Goal: Task Accomplishment & Management: Manage account settings

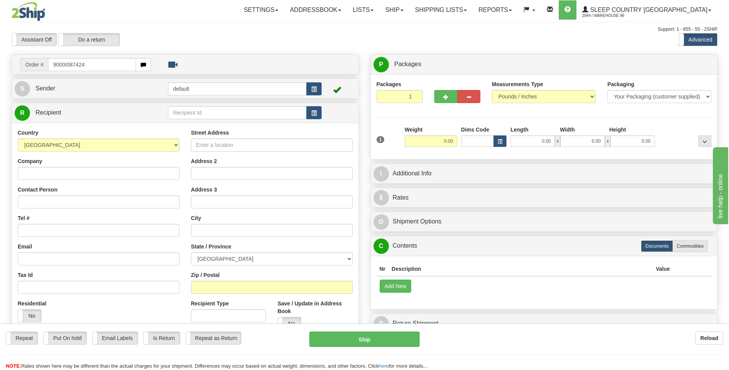
type input "9000I087424"
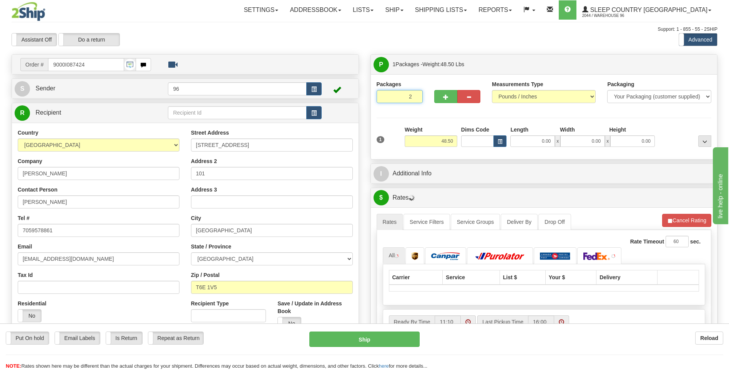
type input "2"
click at [417, 95] on input "2" at bounding box center [400, 96] width 46 height 13
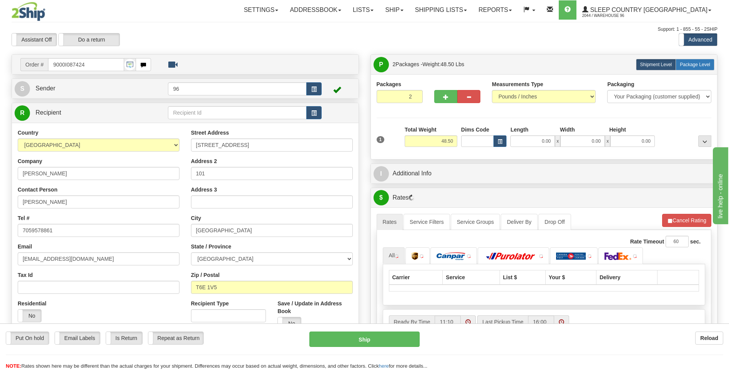
click at [694, 65] on span "Package Level" at bounding box center [695, 64] width 30 height 5
radio input "true"
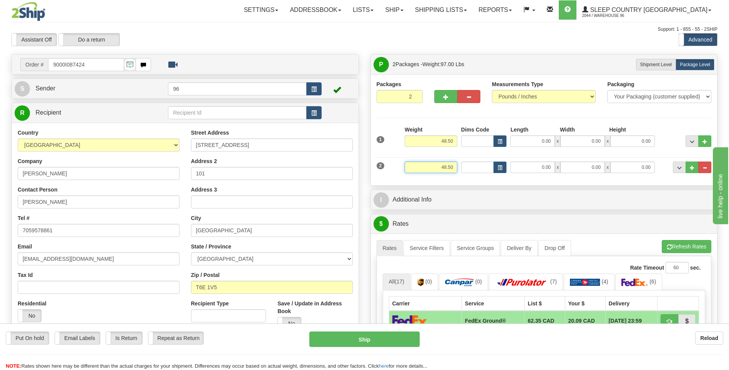
click at [454, 168] on input "48.50" at bounding box center [431, 167] width 53 height 12
type input "4"
type input "5.00"
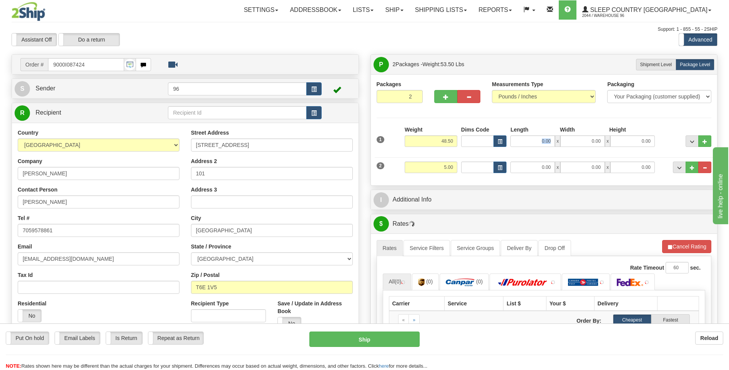
click at [555, 142] on div "0.00 x 0.00 x 0.00" at bounding box center [583, 141] width 145 height 12
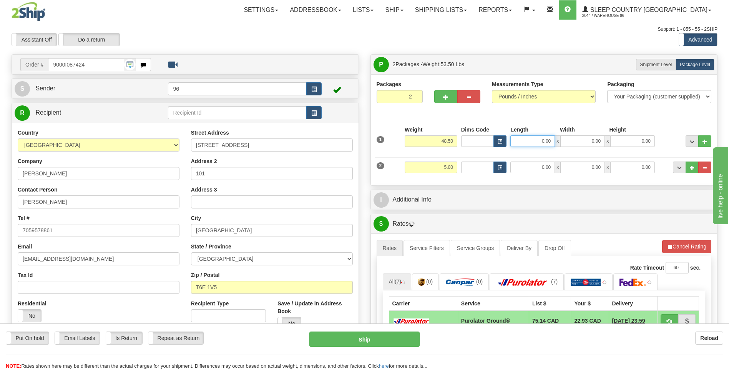
click at [553, 141] on input "0.00" at bounding box center [533, 141] width 45 height 12
type input "17.00"
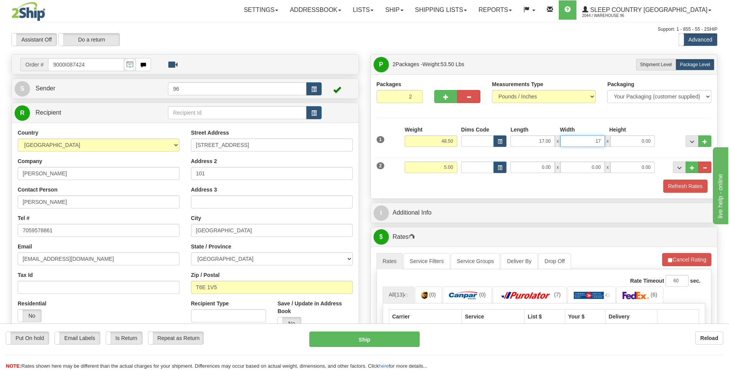
type input "17.00"
type input "42.00"
click at [555, 166] on input "0.00" at bounding box center [533, 167] width 45 height 12
type input "13.00"
type input "11.00"
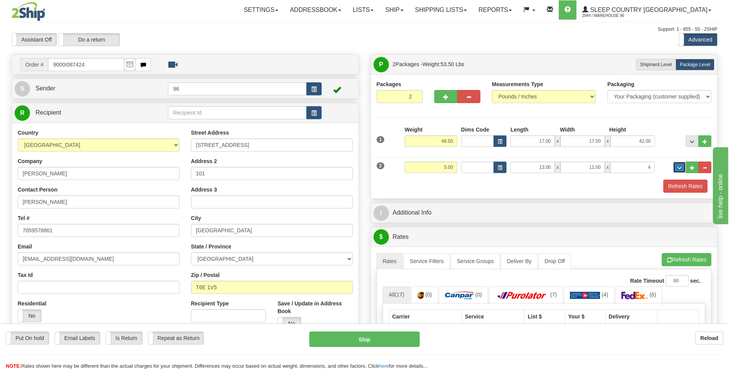
type input "4.00"
click at [689, 184] on button "Refresh Rates" at bounding box center [686, 186] width 44 height 13
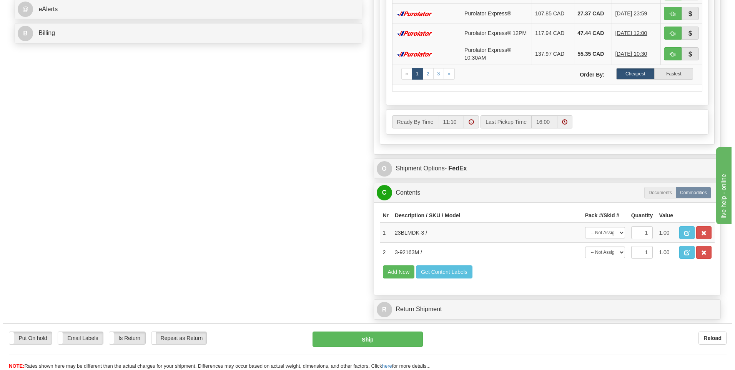
scroll to position [423, 0]
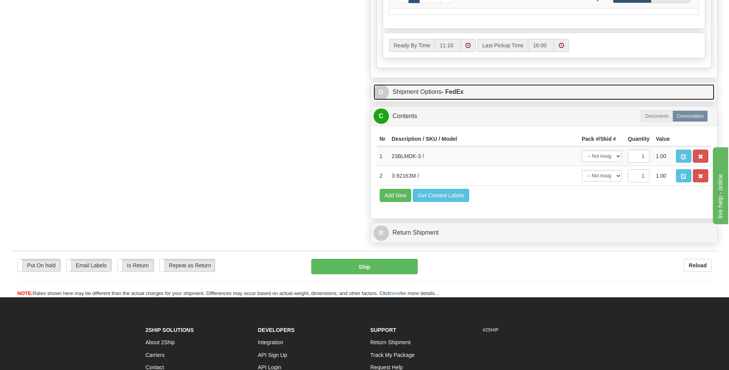
click at [453, 92] on strong "- FedEx" at bounding box center [453, 91] width 22 height 7
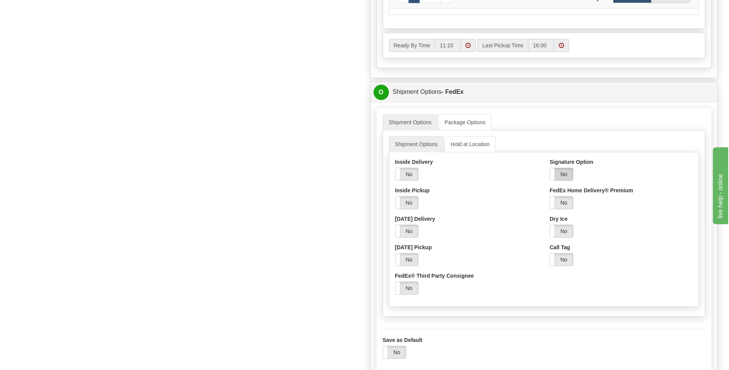
click at [567, 174] on label "No" at bounding box center [561, 174] width 23 height 12
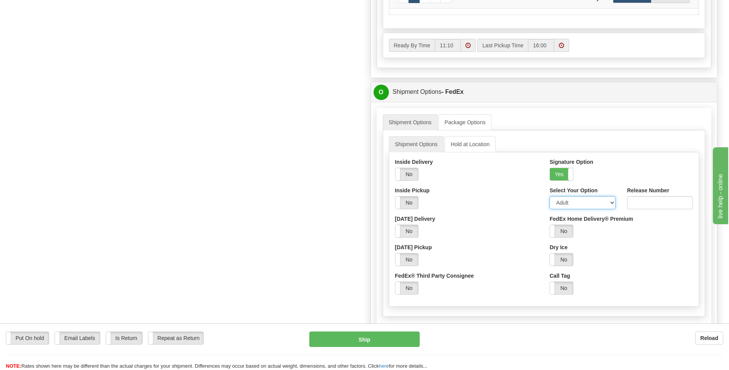
drag, startPoint x: 572, startPoint y: 204, endPoint x: 575, endPoint y: 212, distance: 8.6
click at [572, 204] on select "Adult Direct Indirect No Signature Required Service Default" at bounding box center [583, 202] width 66 height 13
select select "2"
click at [550, 198] on select "Adult Direct Indirect No Signature Required Service Default" at bounding box center [583, 202] width 66 height 13
click at [381, 335] on button "Ship" at bounding box center [365, 338] width 110 height 15
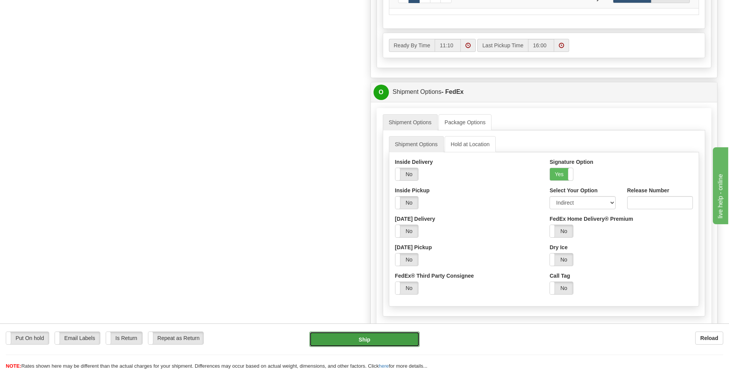
type input "92"
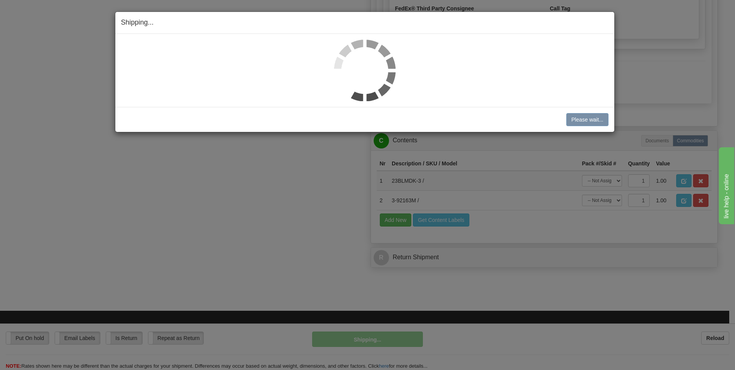
scroll to position [403, 0]
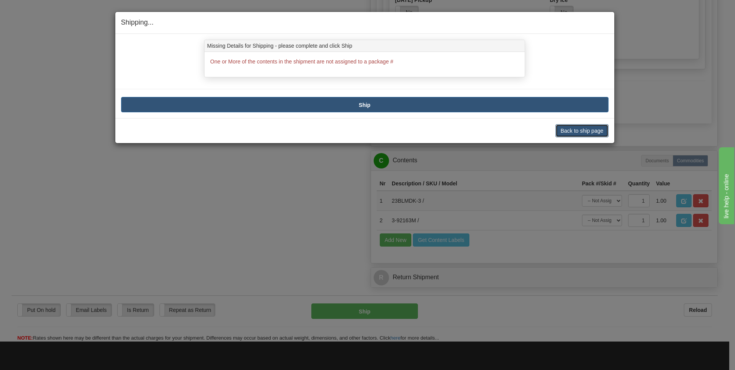
click at [580, 131] on button "Back to ship page" at bounding box center [582, 130] width 53 height 13
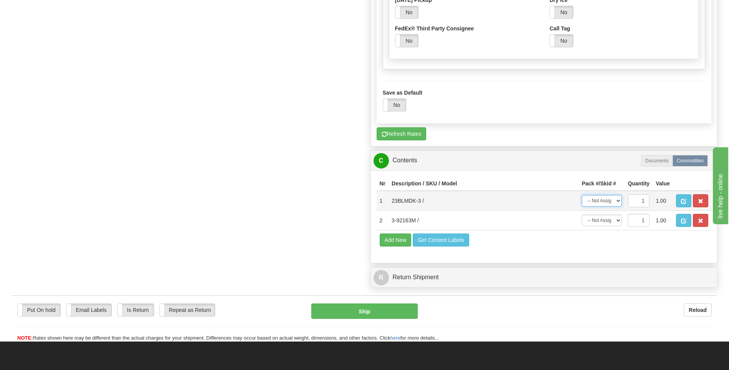
click at [615, 201] on select "-- Not Assigned -- Package 1 Package 2" at bounding box center [602, 201] width 40 height 12
select select "1"
click at [582, 195] on select "-- Not Assigned -- Package 1 Package 2" at bounding box center [602, 201] width 40 height 12
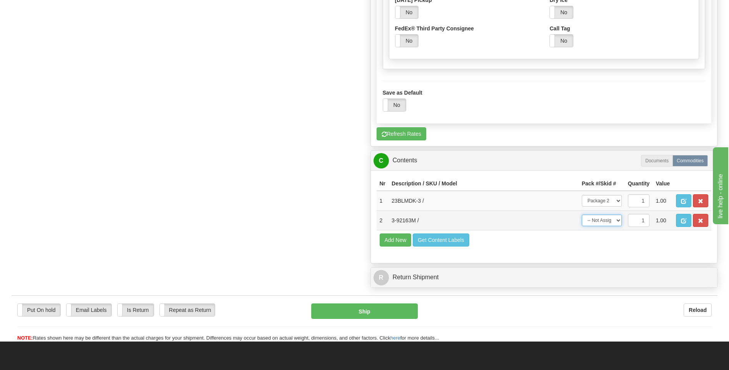
drag, startPoint x: 613, startPoint y: 221, endPoint x: 612, endPoint y: 226, distance: 5.9
click at [613, 221] on select "-- Not Assigned -- Package 1 Package 2" at bounding box center [602, 221] width 40 height 12
select select "0"
click at [582, 215] on select "-- Not Assigned -- Package 1 Package 2" at bounding box center [602, 221] width 40 height 12
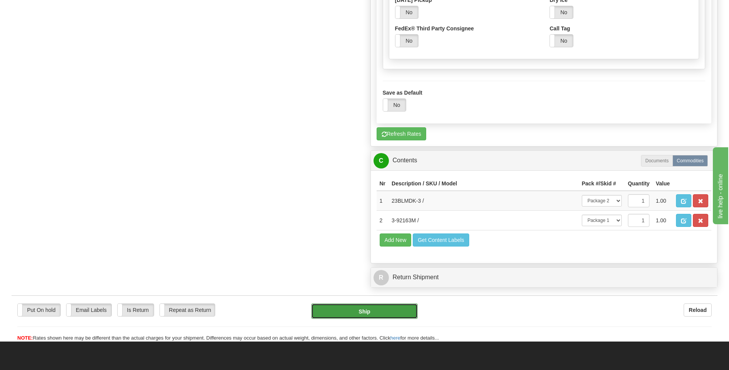
click at [343, 312] on button "Ship" at bounding box center [364, 310] width 106 height 15
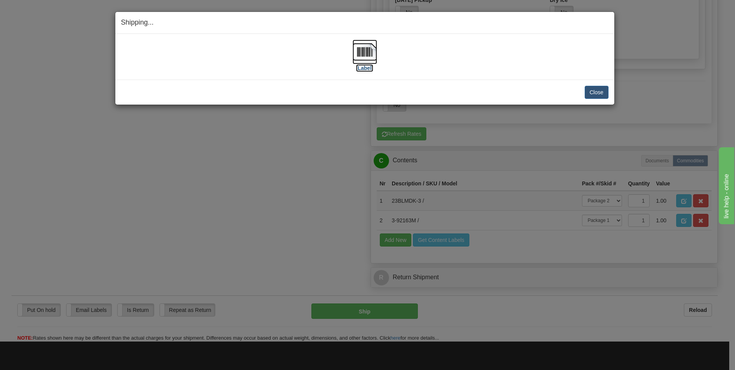
click at [368, 52] on img at bounding box center [365, 52] width 25 height 25
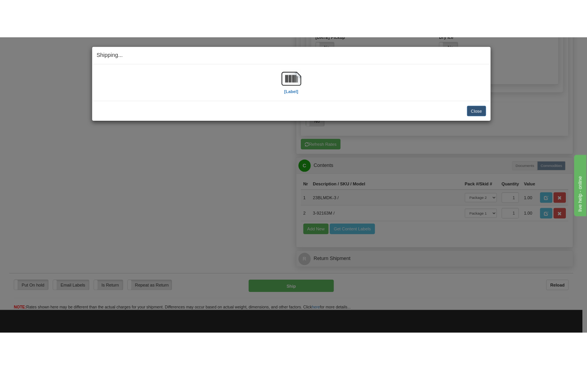
scroll to position [418, 0]
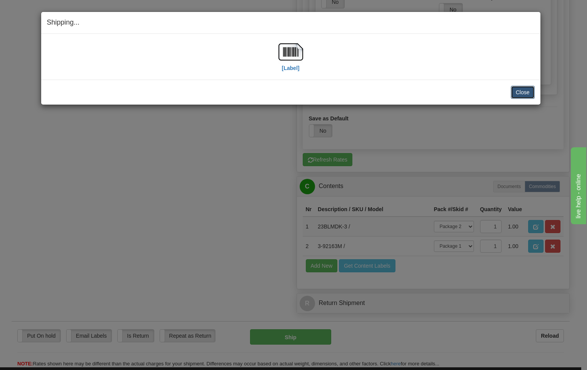
click at [522, 92] on button "Close" at bounding box center [523, 92] width 24 height 13
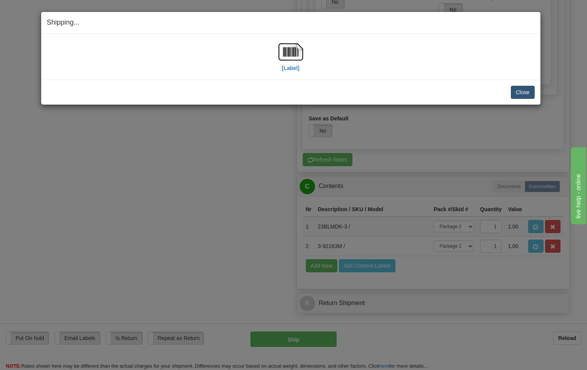
scroll to position [0, 0]
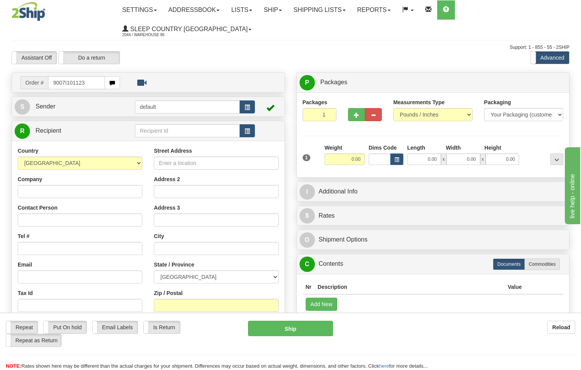
type input "9007I101123"
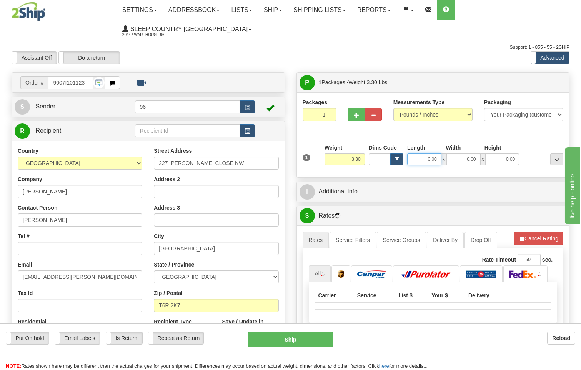
click at [439, 153] on input "0.00" at bounding box center [424, 159] width 34 height 12
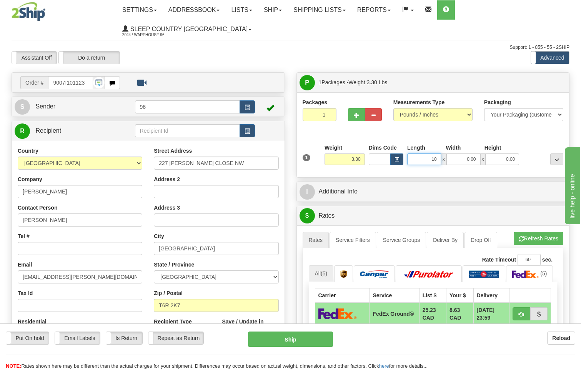
type input "10.00"
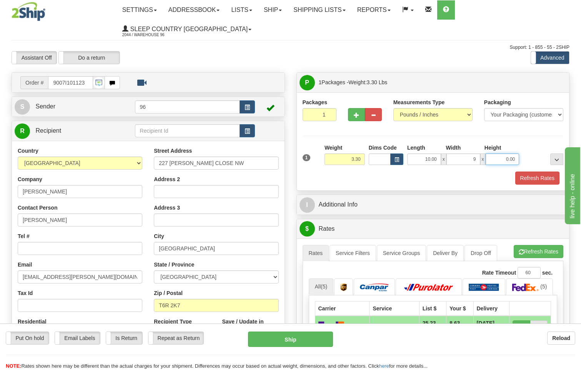
type input "9.00"
type input "2.00"
click at [539, 171] on button "Refresh Rates" at bounding box center [537, 177] width 44 height 13
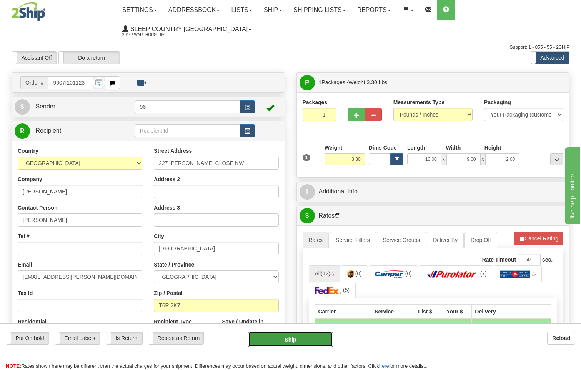
click at [305, 338] on button "Ship" at bounding box center [290, 338] width 85 height 15
type input "92"
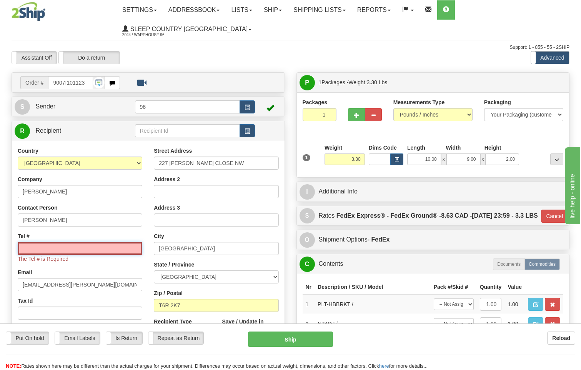
click at [64, 242] on input "Tel #" at bounding box center [80, 248] width 125 height 13
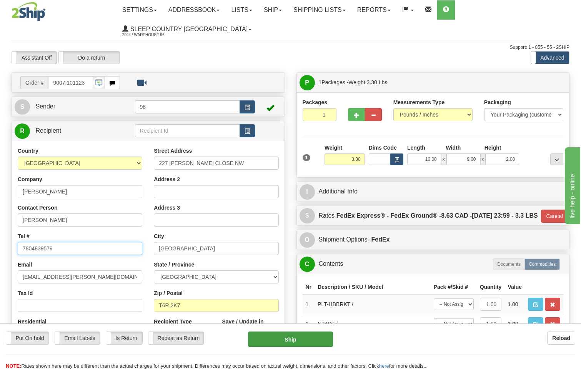
type input "7804839579"
click at [316, 336] on button "Ship" at bounding box center [290, 338] width 85 height 15
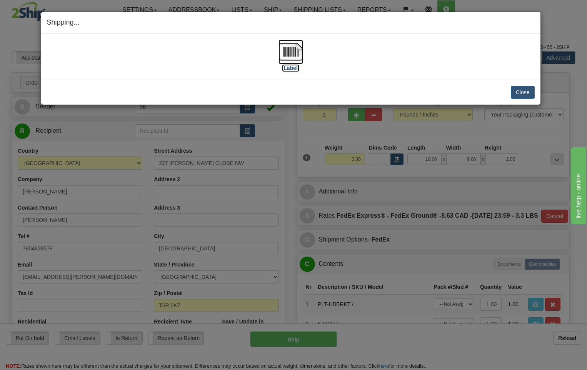
click at [294, 57] on img at bounding box center [290, 52] width 25 height 25
click at [526, 96] on button "Close" at bounding box center [523, 92] width 24 height 13
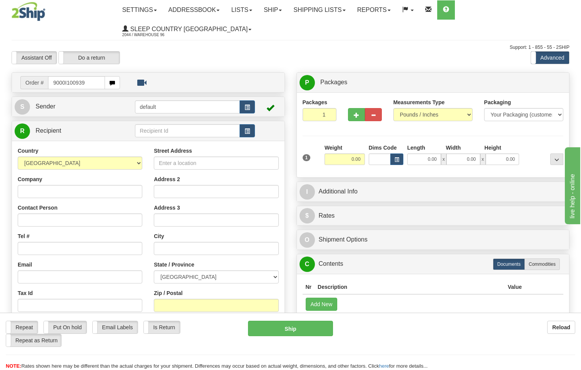
type input "9000I100939"
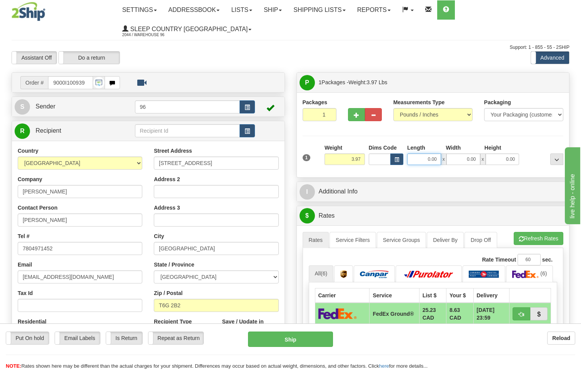
click at [434, 153] on input "0.00" at bounding box center [424, 159] width 34 height 12
type input "16.00"
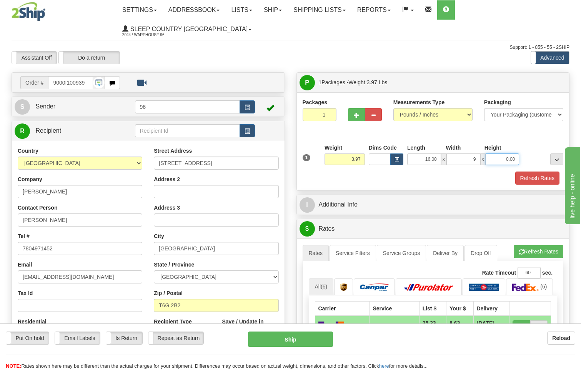
type input "9.00"
click at [535, 171] on button "Refresh Rates" at bounding box center [537, 177] width 44 height 13
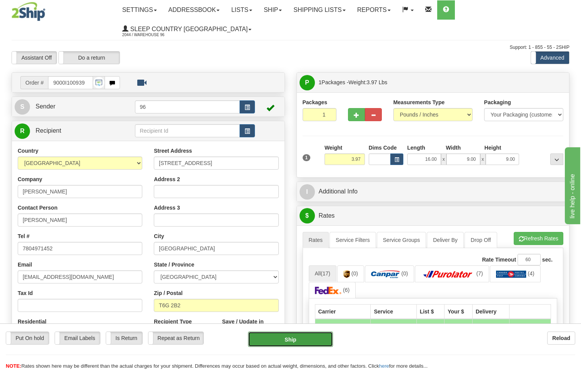
click at [295, 337] on button "Ship" at bounding box center [290, 338] width 85 height 15
type input "DOM.EP"
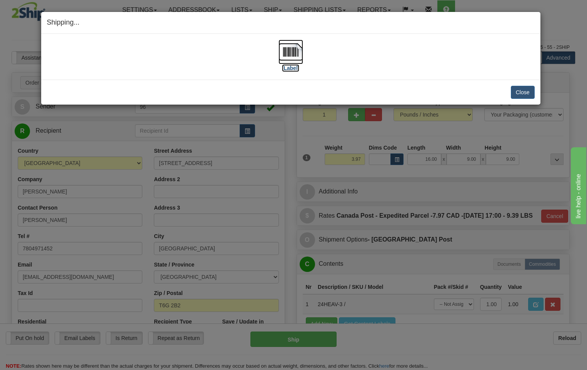
click at [293, 50] on img at bounding box center [290, 52] width 25 height 25
click at [522, 92] on button "Close" at bounding box center [523, 92] width 24 height 13
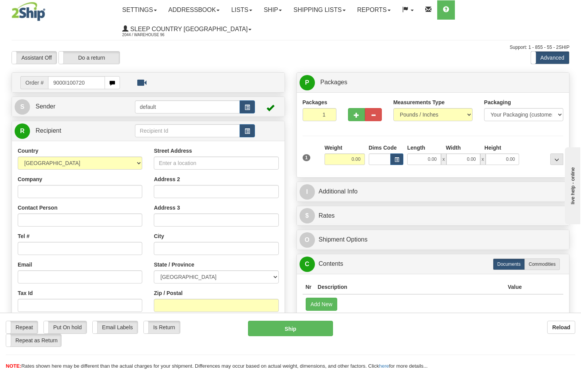
type input "9000I100720"
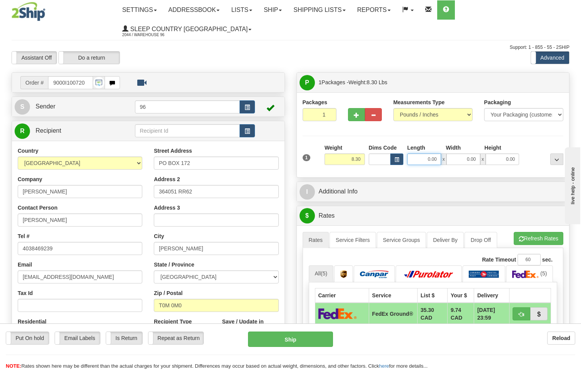
click at [438, 153] on input "0.00" at bounding box center [424, 159] width 34 height 12
type input "13.00"
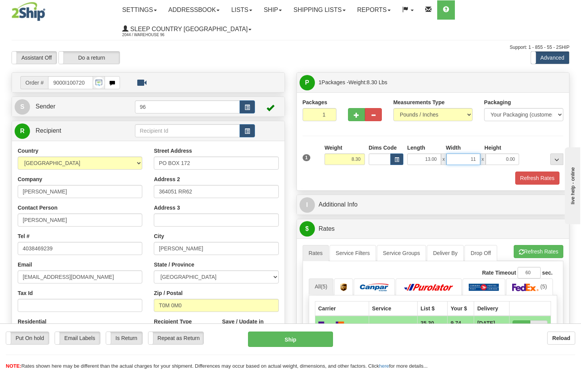
type input "11.00"
type input "4.00"
click at [541, 171] on button "Refresh Rates" at bounding box center [537, 177] width 44 height 13
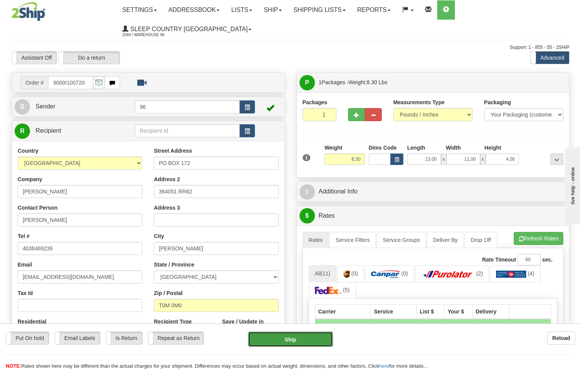
click at [320, 342] on button "Ship" at bounding box center [290, 338] width 85 height 15
type input "92"
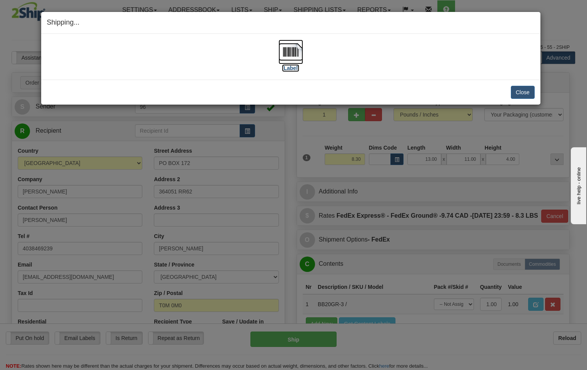
click at [287, 48] on img at bounding box center [290, 52] width 25 height 25
click at [524, 92] on button "Close" at bounding box center [523, 92] width 24 height 13
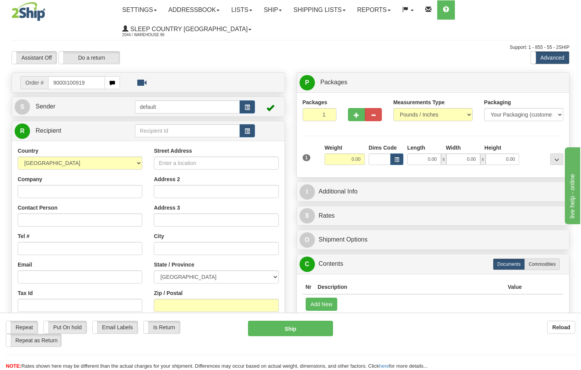
type input "9000I100919"
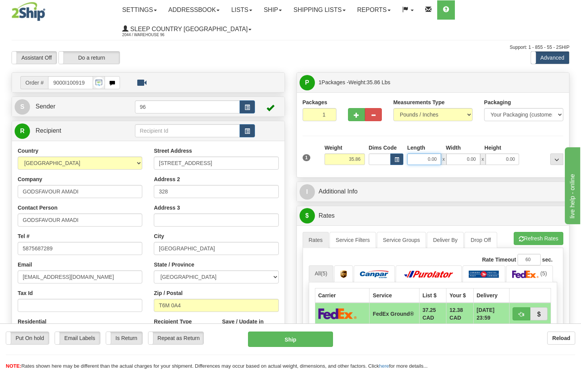
click at [440, 153] on input "0.00" at bounding box center [424, 159] width 34 height 12
type input "15.00"
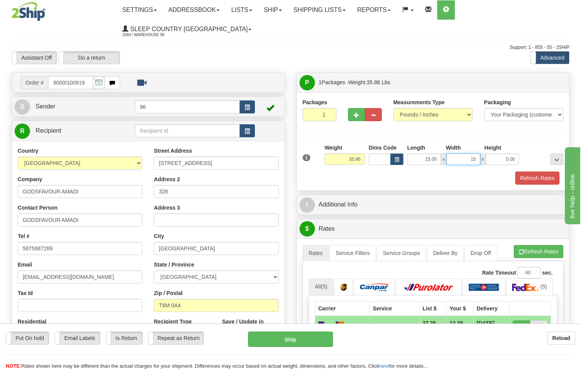
type input "15.00"
type input "42.00"
click at [539, 171] on button "Refresh Rates" at bounding box center [537, 177] width 44 height 13
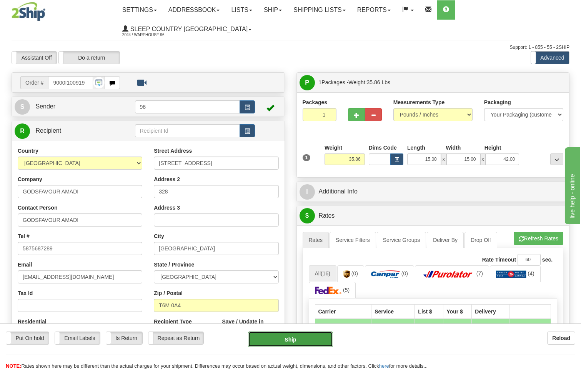
click at [325, 337] on button "Ship" at bounding box center [290, 338] width 85 height 15
type input "92"
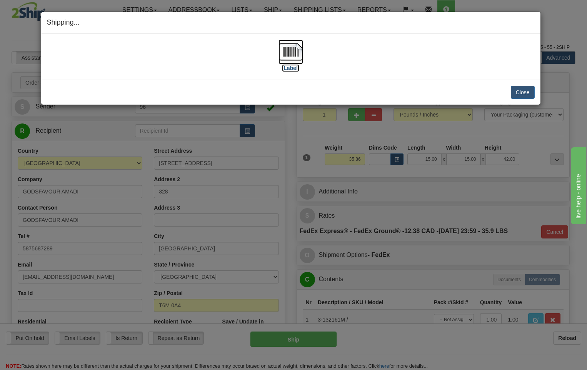
click at [296, 53] on img at bounding box center [290, 52] width 25 height 25
click at [526, 90] on button "Close" at bounding box center [523, 92] width 24 height 13
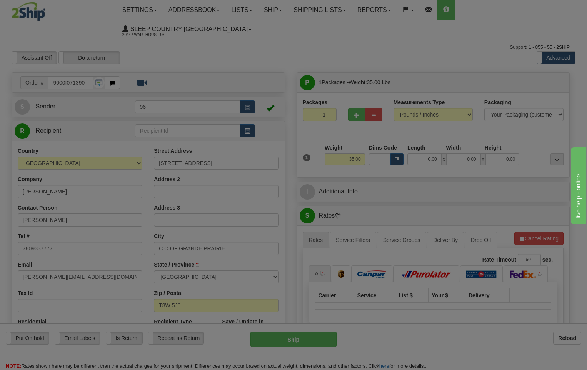
type input "COUNTY OF [GEOGRAPHIC_DATA] NO. 1"
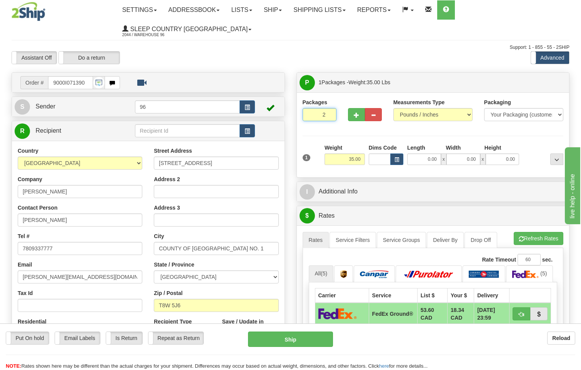
type input "2"
click at [329, 108] on input "2" at bounding box center [320, 114] width 34 height 13
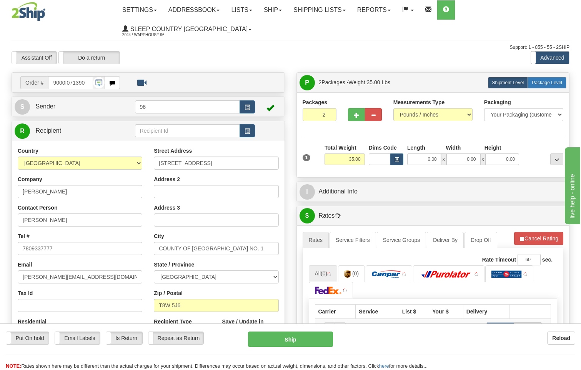
click at [534, 80] on span "Package Level" at bounding box center [547, 82] width 30 height 5
radio input "true"
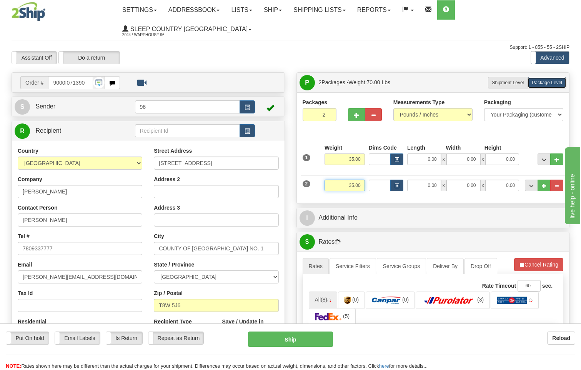
click at [363, 180] on input "35.00" at bounding box center [345, 186] width 40 height 12
type input "3"
type input "18.00"
click at [362, 153] on input "35.00" at bounding box center [345, 159] width 40 height 12
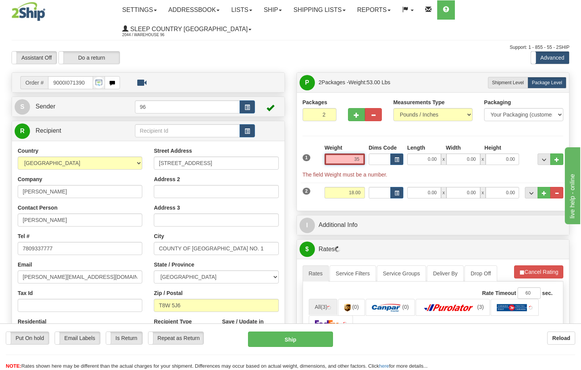
type input "3"
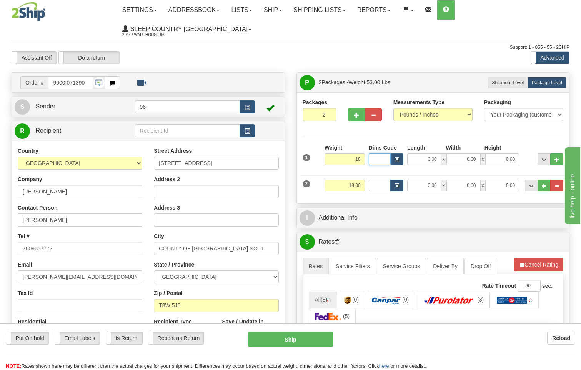
type input "18.00"
click at [439, 153] on input "0.00" at bounding box center [424, 159] width 34 height 12
type input "14.00"
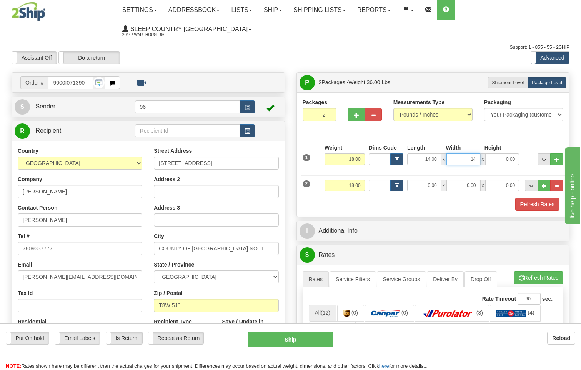
type input "14.00"
type input "42.00"
click at [441, 180] on span "x" at bounding box center [443, 186] width 5 height 12
click at [441, 180] on input "0.00" at bounding box center [424, 186] width 34 height 12
type input "14.00"
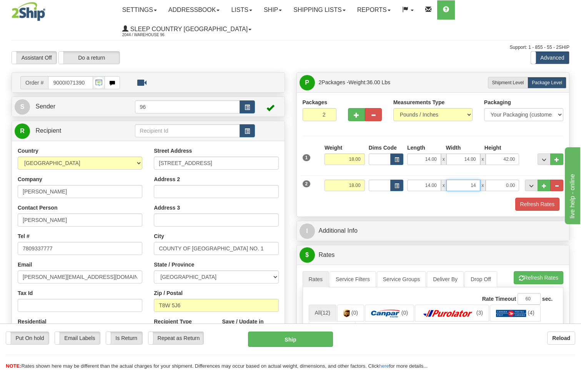
type input "14.00"
type input "42.00"
click at [542, 198] on button "Refresh Rates" at bounding box center [537, 204] width 44 height 13
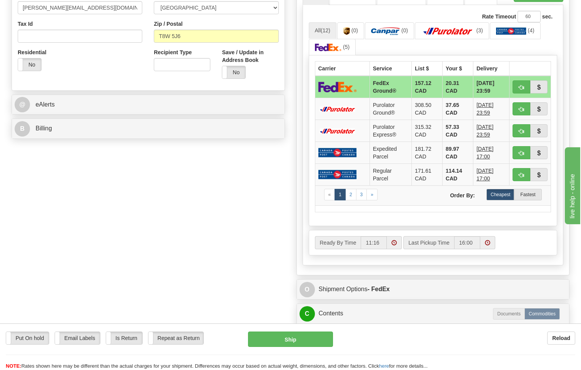
scroll to position [384, 0]
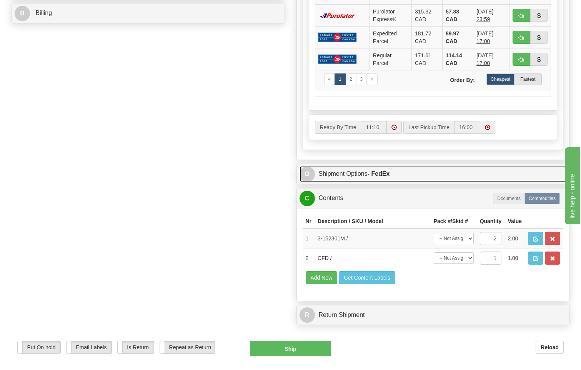
click at [374, 170] on strong "- FedEx" at bounding box center [379, 173] width 22 height 7
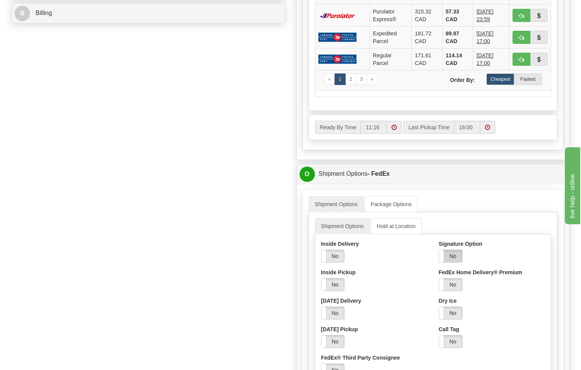
click at [454, 250] on label "No" at bounding box center [450, 256] width 23 height 12
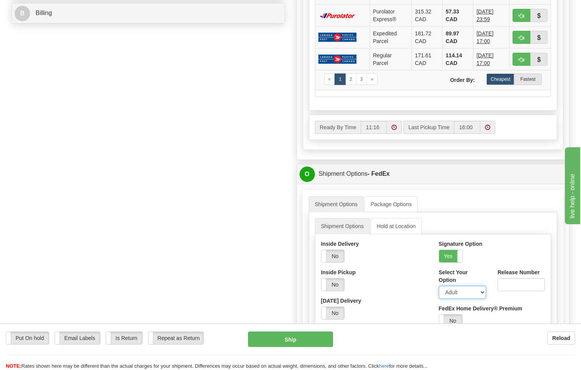
click at [458, 286] on select "Adult Direct Indirect No Signature Required Service Default" at bounding box center [462, 292] width 47 height 13
select select "2"
click at [439, 286] on select "Adult Direct Indirect No Signature Required Service Default" at bounding box center [462, 292] width 47 height 13
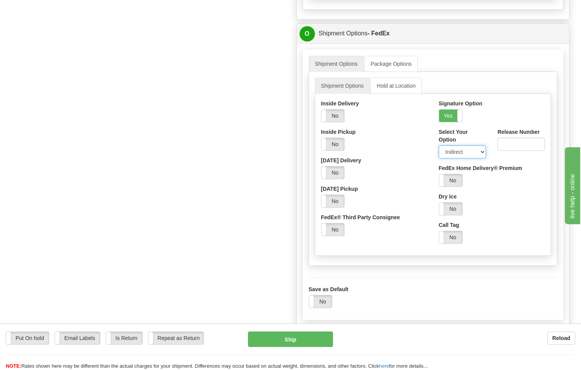
scroll to position [654, 0]
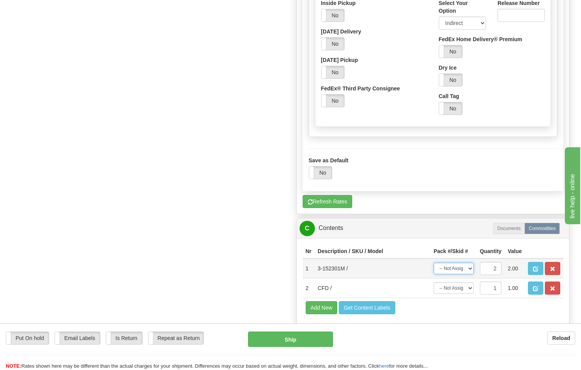
drag, startPoint x: 470, startPoint y: 250, endPoint x: 463, endPoint y: 250, distance: 6.5
click at [470, 263] on select "-- Not Assigned -- Package 1 Package 2 Split" at bounding box center [454, 269] width 40 height 12
select select "SPLIT"
click at [434, 263] on select "-- Not Assigned -- Package 1 Package 2 Split" at bounding box center [454, 269] width 40 height 12
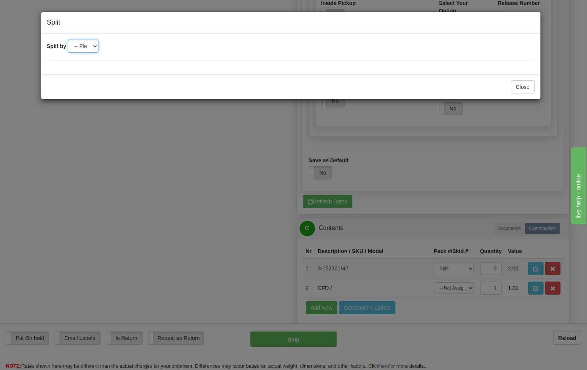
click at [93, 46] on select "-- Please select -- 2" at bounding box center [83, 46] width 31 height 13
select select "2"
click at [68, 40] on select "-- Please select -- 2" at bounding box center [83, 46] width 31 height 13
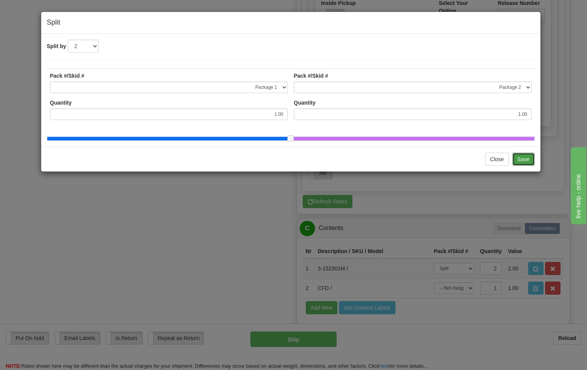
click at [522, 165] on button "Save" at bounding box center [523, 159] width 22 height 13
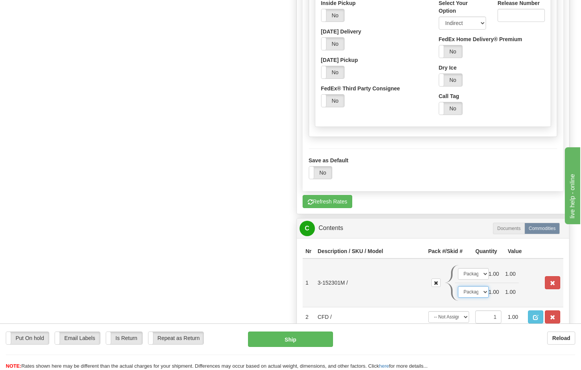
click at [482, 286] on select "-- Not Assigned -- Package 1 Package 2" at bounding box center [473, 292] width 31 height 12
click at [458, 286] on select "-- Not Assigned -- Package 1 Package 2" at bounding box center [473, 292] width 31 height 12
drag, startPoint x: 475, startPoint y: 253, endPoint x: 479, endPoint y: 262, distance: 9.1
click at [475, 268] on select "-- Not Assigned -- Package 1 Package 2" at bounding box center [473, 274] width 31 height 12
click at [458, 268] on select "-- Not Assigned -- Package 1 Package 2" at bounding box center [473, 274] width 31 height 12
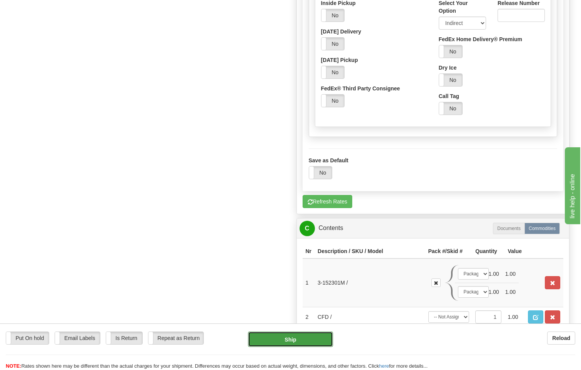
click at [306, 339] on button "Ship" at bounding box center [290, 338] width 85 height 15
type input "92"
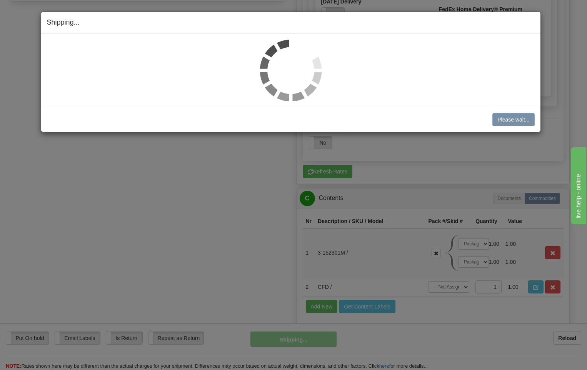
scroll to position [377, 0]
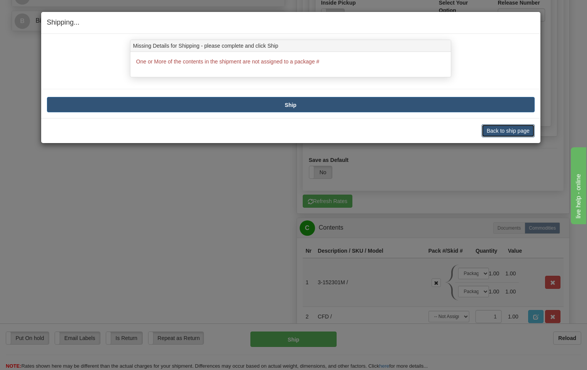
click at [507, 132] on button "Back to ship page" at bounding box center [507, 130] width 53 height 13
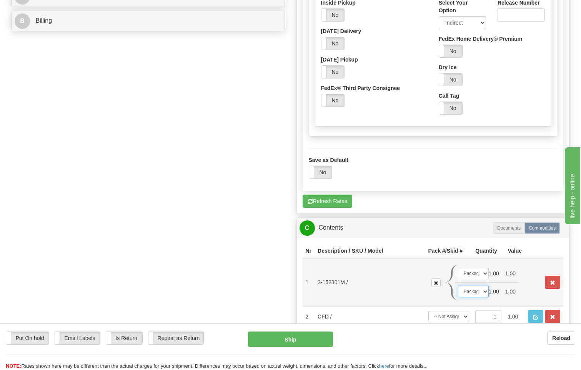
click at [479, 286] on select "-- Not Assigned -- Package 1 Package 2" at bounding box center [473, 292] width 31 height 12
click at [458, 286] on select "-- Not Assigned -- Package 1 Package 2" at bounding box center [473, 292] width 31 height 12
click at [481, 286] on select "-- Not Assigned -- Package 1 Package 2" at bounding box center [473, 292] width 31 height 12
click at [458, 286] on select "-- Not Assigned -- Package 1 Package 2" at bounding box center [473, 292] width 31 height 12
click at [473, 268] on select "-- Not Assigned -- Package 1 Package 2" at bounding box center [473, 274] width 31 height 12
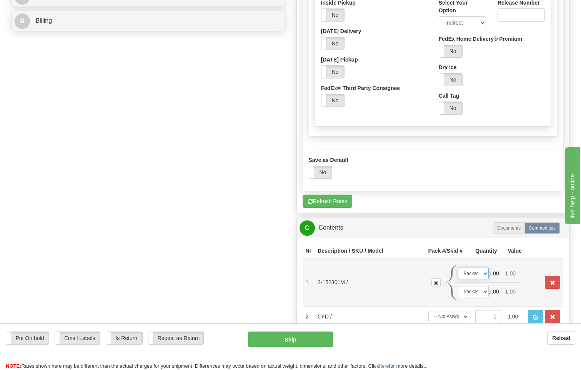
click at [458, 268] on select "-- Not Assigned -- Package 1 Package 2" at bounding box center [473, 274] width 31 height 12
click at [297, 339] on button "Ship" at bounding box center [290, 338] width 85 height 15
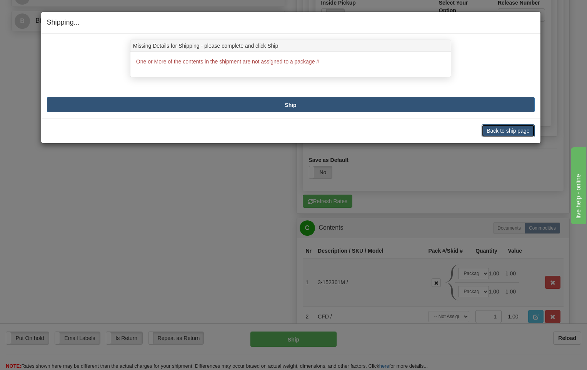
click at [518, 130] on button "Back to ship page" at bounding box center [507, 130] width 53 height 13
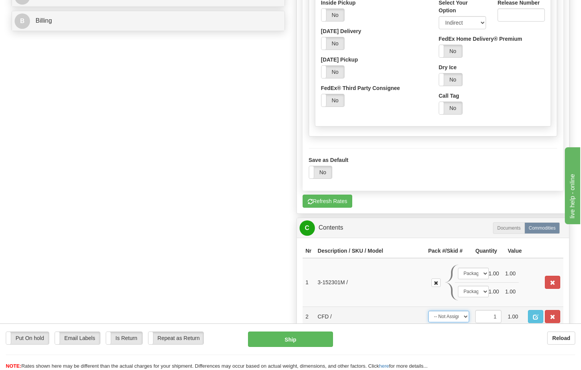
click at [461, 311] on select "-- Not Assigned -- Package 1 Package 2" at bounding box center [448, 317] width 41 height 12
select select "0"
click at [428, 311] on select "-- Not Assigned -- Package 1 Package 2" at bounding box center [448, 317] width 41 height 12
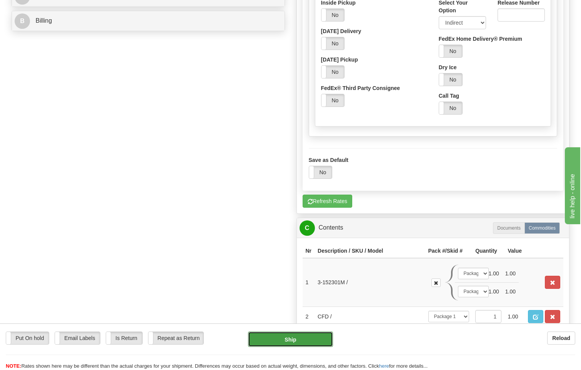
click at [315, 341] on button "Ship" at bounding box center [290, 338] width 85 height 15
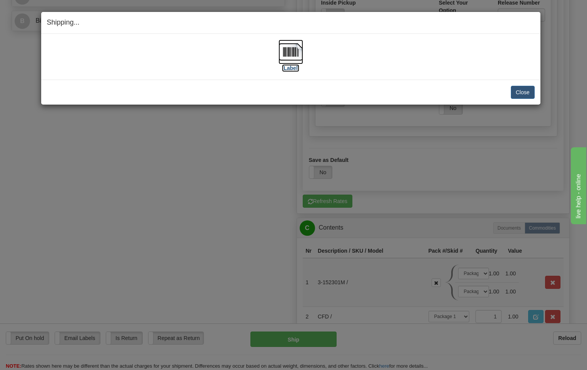
click at [286, 53] on img at bounding box center [290, 52] width 25 height 25
click at [524, 95] on button "Close" at bounding box center [523, 92] width 24 height 13
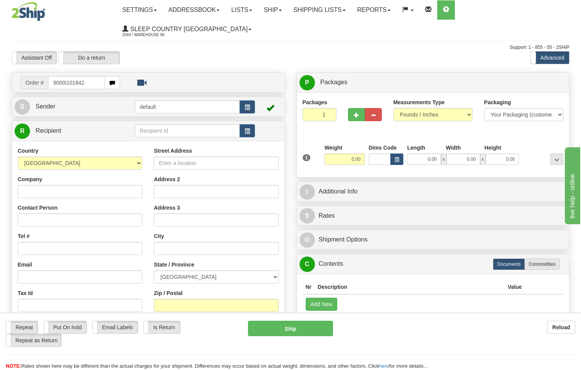
type input "9000i101842"
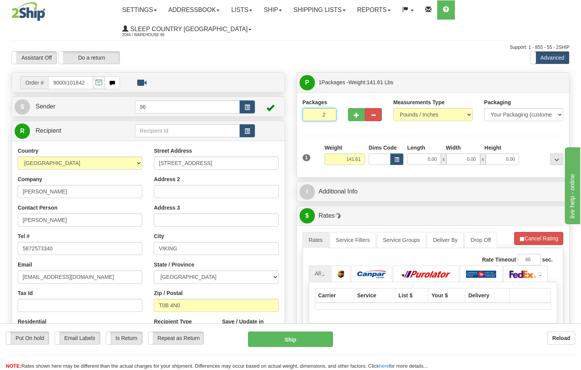
type input "2"
click at [329, 108] on input "2" at bounding box center [320, 114] width 34 height 13
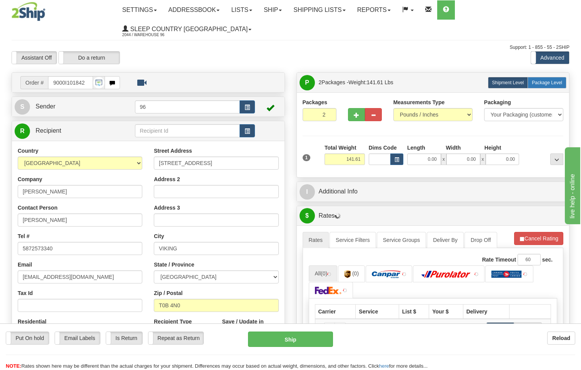
click at [545, 80] on span "Package Level" at bounding box center [547, 82] width 30 height 5
radio input "true"
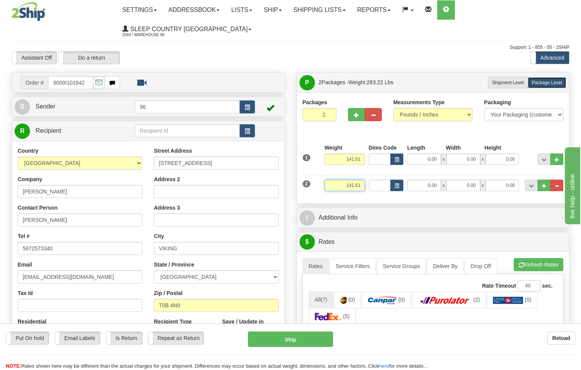
click at [363, 180] on input "141.61" at bounding box center [345, 186] width 40 height 12
type input "1"
type input "65.00"
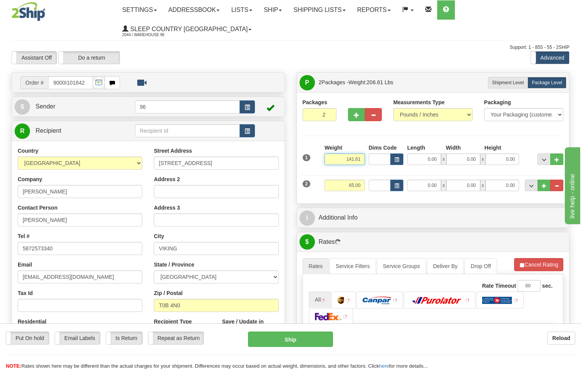
click at [363, 153] on input "141.61" at bounding box center [345, 159] width 40 height 12
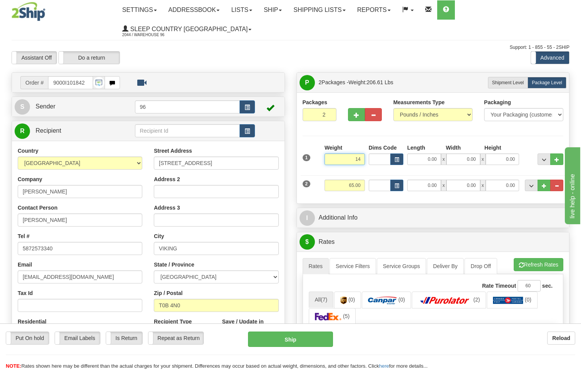
type input "1"
type input "80.00"
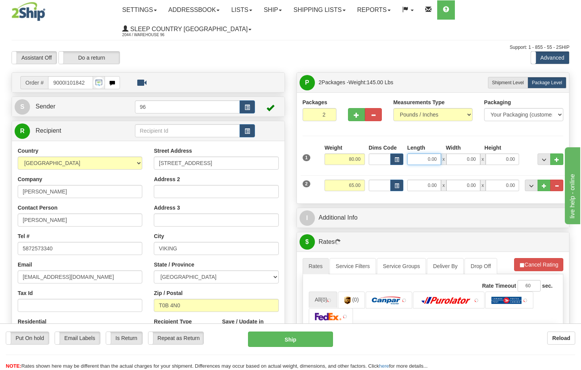
click at [437, 153] on input "0.00" at bounding box center [424, 159] width 34 height 12
type input "18.00"
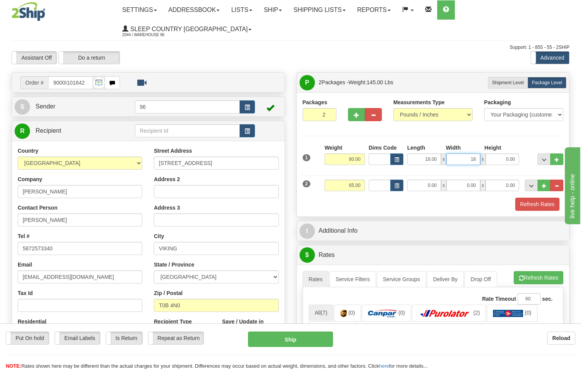
type input "18.00"
type input "42.00"
click at [438, 180] on input "0.00" at bounding box center [424, 186] width 34 height 12
type input "80.00"
type input "16.00"
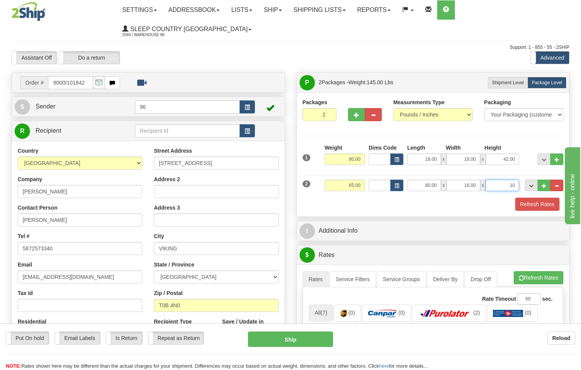
type input "10.00"
click at [535, 198] on button "Refresh Rates" at bounding box center [537, 204] width 44 height 13
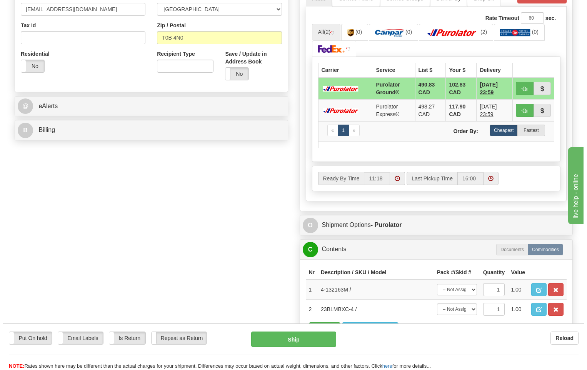
scroll to position [308, 0]
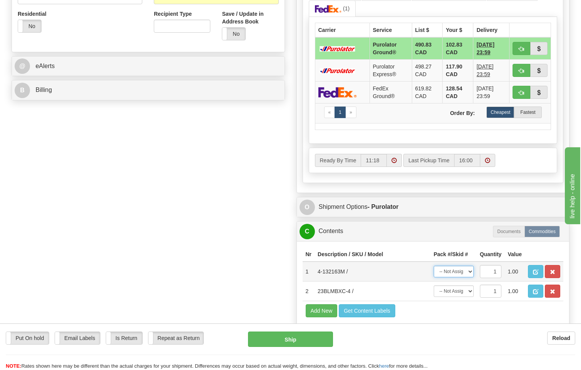
click at [471, 266] on select "-- Not Assigned -- Package 1 Package 2" at bounding box center [454, 272] width 40 height 12
click at [434, 266] on select "-- Not Assigned -- Package 1 Package 2" at bounding box center [454, 272] width 40 height 12
click at [468, 266] on select "-- Not Assigned -- Package 1 Package 2" at bounding box center [454, 272] width 40 height 12
select select "0"
click at [434, 266] on select "-- Not Assigned -- Package 1 Package 2" at bounding box center [454, 272] width 40 height 12
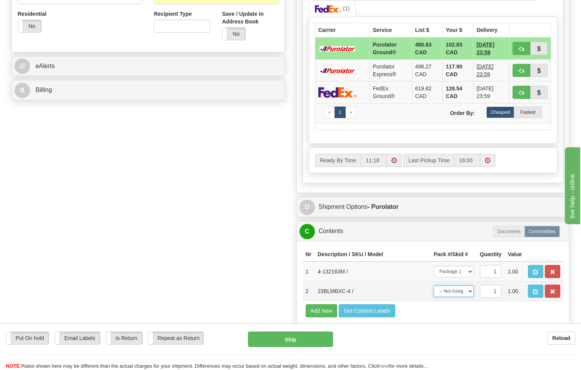
click at [465, 285] on select "-- Not Assigned -- Package 1 Package 2" at bounding box center [454, 291] width 40 height 12
select select "1"
click at [434, 285] on select "-- Not Assigned -- Package 1 Package 2" at bounding box center [454, 291] width 40 height 12
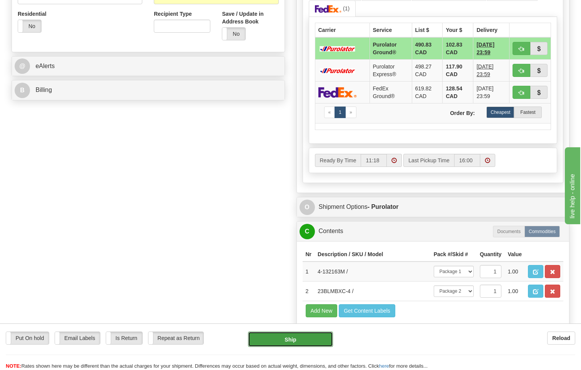
click at [307, 345] on button "Ship" at bounding box center [290, 338] width 85 height 15
type input "260"
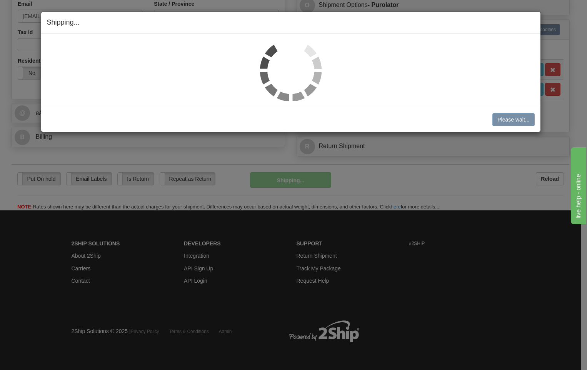
scroll to position [258, 0]
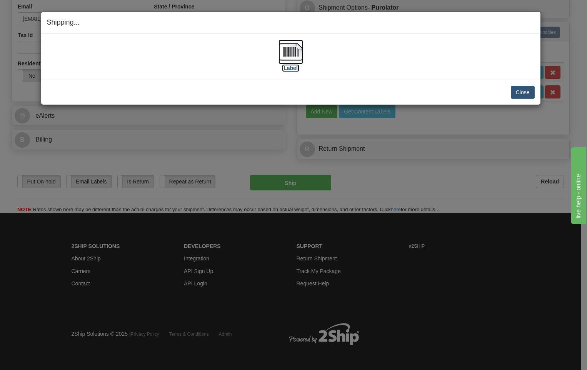
click at [290, 52] on img at bounding box center [290, 52] width 25 height 25
click at [531, 95] on button "Close" at bounding box center [523, 92] width 24 height 13
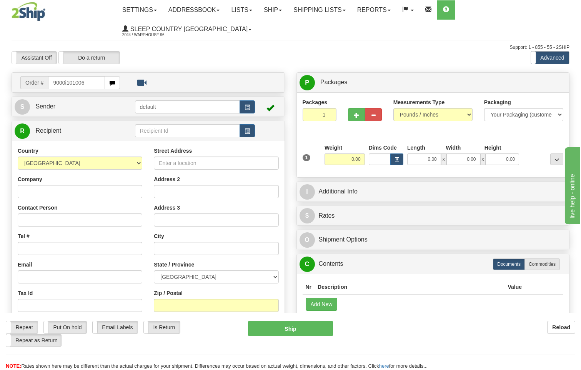
type input "9000i101006"
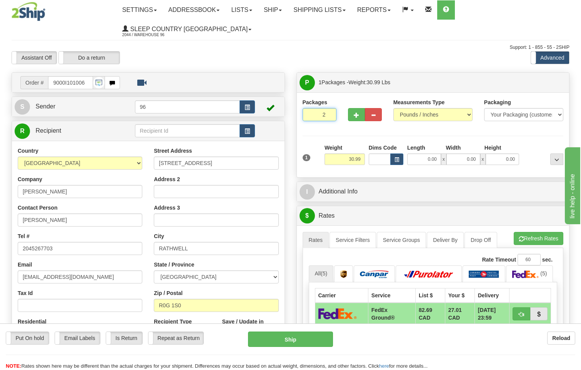
type input "2"
click at [330, 108] on input "2" at bounding box center [320, 114] width 34 height 13
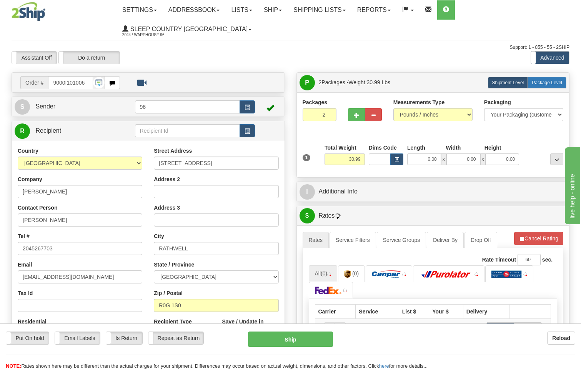
click at [536, 80] on span "Package Level" at bounding box center [547, 82] width 30 height 5
radio input "true"
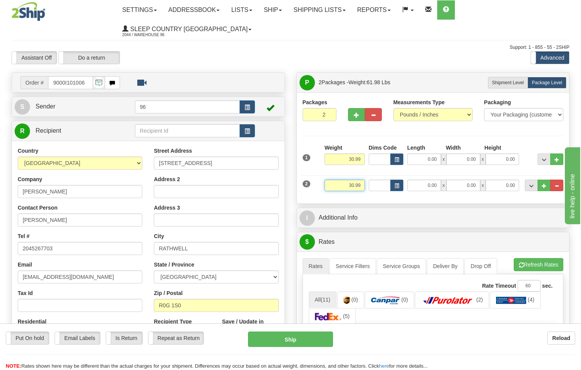
click at [363, 180] on input "30.99" at bounding box center [345, 186] width 40 height 12
type input "3"
type input "4.00"
click at [436, 153] on input "0.00" at bounding box center [424, 159] width 34 height 12
type input "15.00"
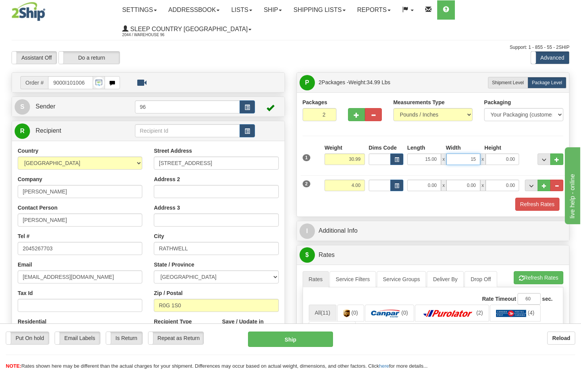
type input "15.00"
type input "42.00"
click at [440, 180] on input "0.00" at bounding box center [424, 186] width 34 height 12
type input "14.00"
type input "7.00"
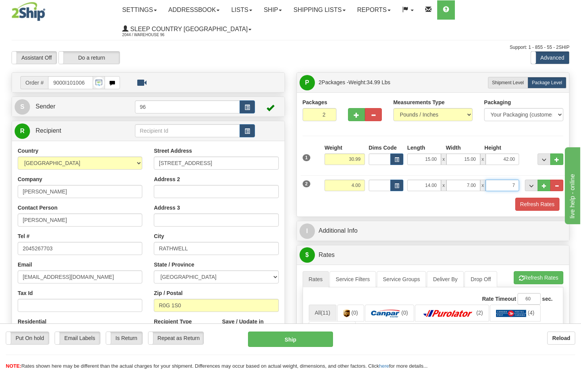
type input "7.00"
click at [538, 198] on button "Refresh Rates" at bounding box center [537, 204] width 44 height 13
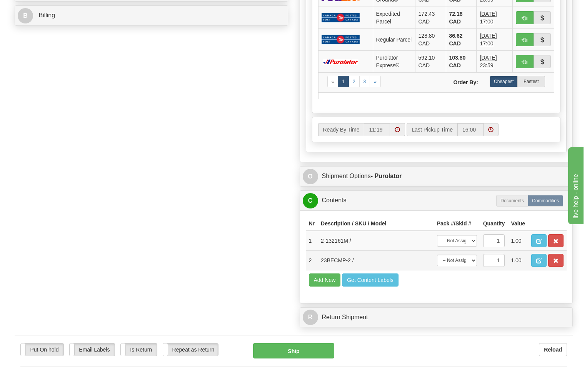
scroll to position [384, 0]
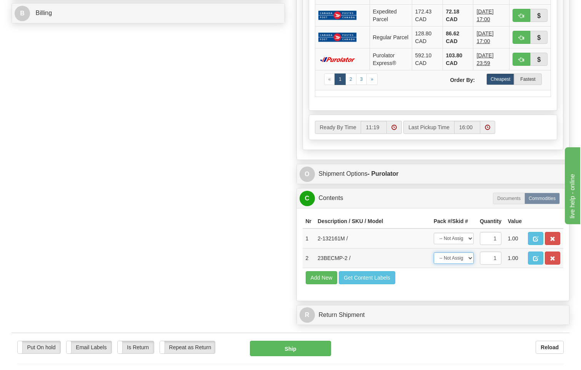
click at [468, 252] on select "-- Not Assigned -- Package 1 Package 2" at bounding box center [454, 258] width 40 height 12
select select "1"
click at [434, 252] on select "-- Not Assigned -- Package 1 Package 2" at bounding box center [454, 258] width 40 height 12
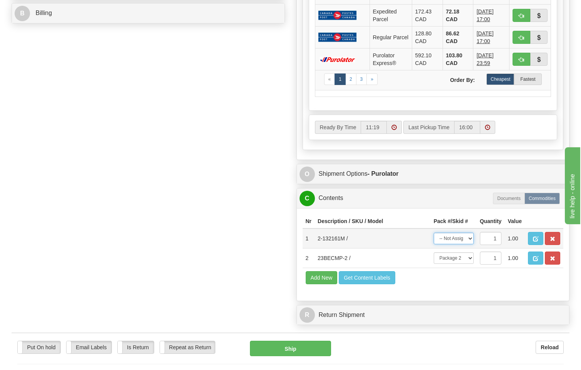
click at [463, 233] on select "-- Not Assigned -- Package 1 Package 2" at bounding box center [454, 239] width 40 height 12
select select "0"
click at [434, 233] on select "-- Not Assigned -- Package 1 Package 2" at bounding box center [454, 239] width 40 height 12
click at [300, 341] on button "Ship" at bounding box center [291, 348] width 82 height 15
type input "260"
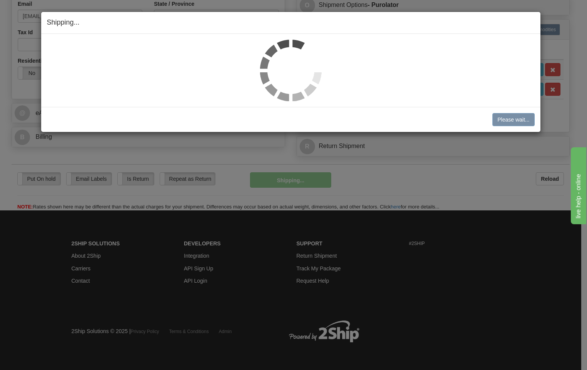
scroll to position [258, 0]
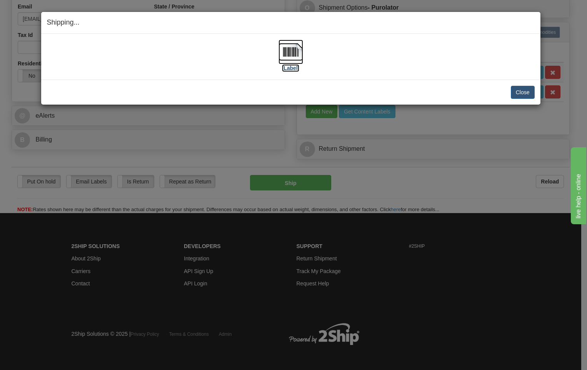
click at [293, 50] on img at bounding box center [290, 52] width 25 height 25
click at [527, 95] on button "Close" at bounding box center [523, 92] width 24 height 13
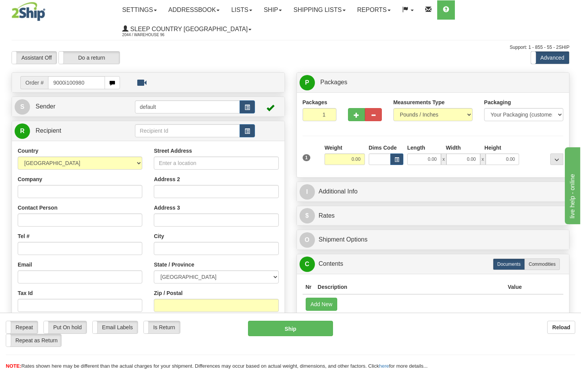
type input "9000i100980"
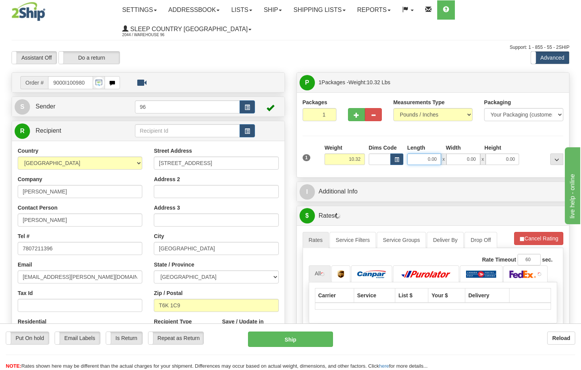
click at [437, 153] on input "0.00" at bounding box center [424, 159] width 34 height 12
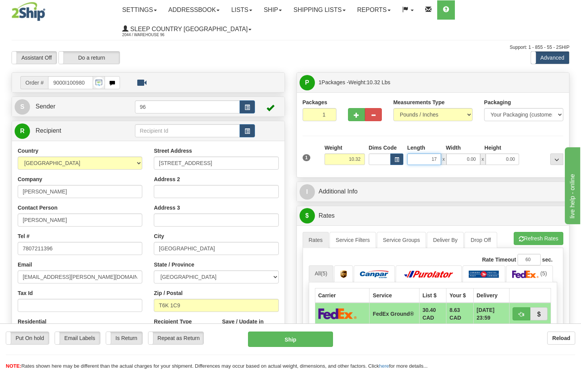
type input "17.00"
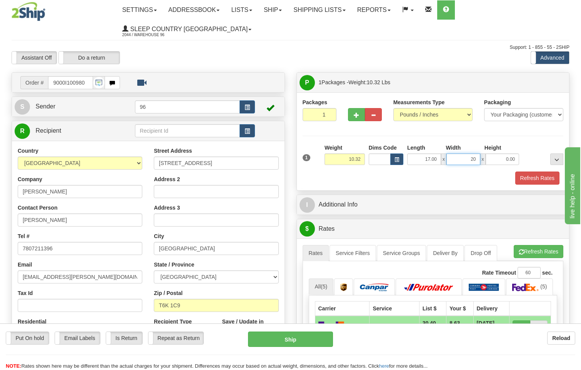
type input "20.00"
type input "10.00"
click at [533, 171] on button "Refresh Rates" at bounding box center [537, 177] width 44 height 13
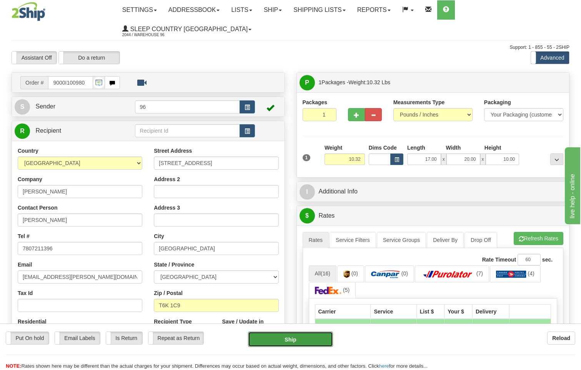
click at [310, 337] on button "Ship" at bounding box center [290, 338] width 85 height 15
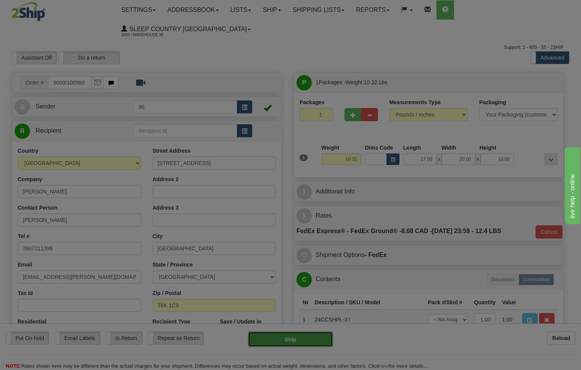
type input "92"
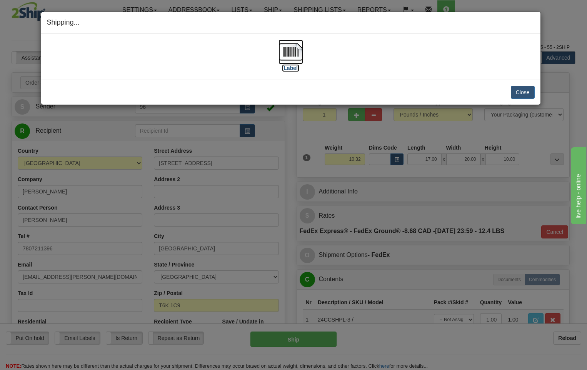
click at [295, 50] on img at bounding box center [290, 52] width 25 height 25
click at [533, 93] on button "Close" at bounding box center [523, 92] width 24 height 13
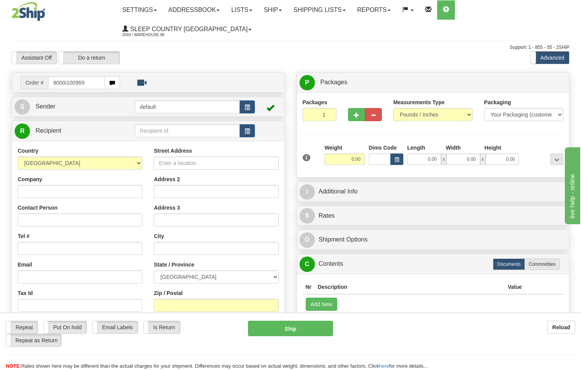
type input "9000i100969"
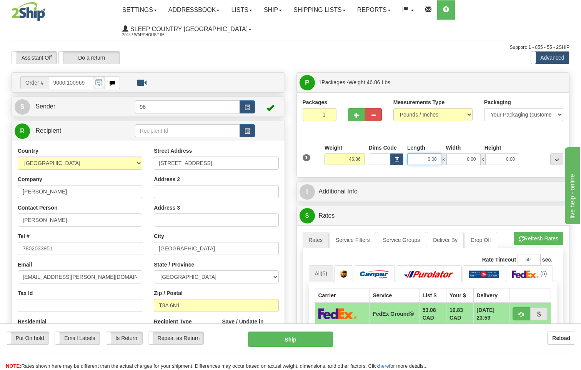
click at [439, 153] on input "0.00" at bounding box center [424, 159] width 34 height 12
type input "17.00"
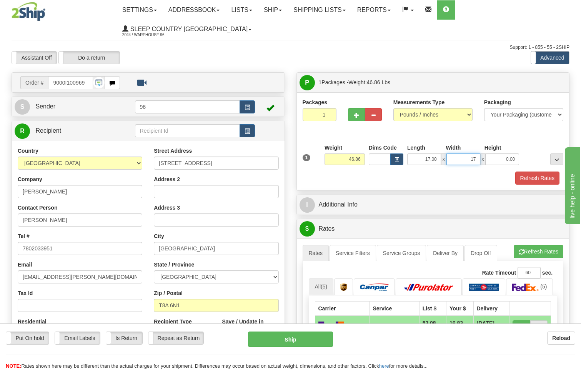
type input "17.00"
type input "2"
type input "40.00"
click at [542, 171] on button "Refresh Rates" at bounding box center [537, 177] width 44 height 13
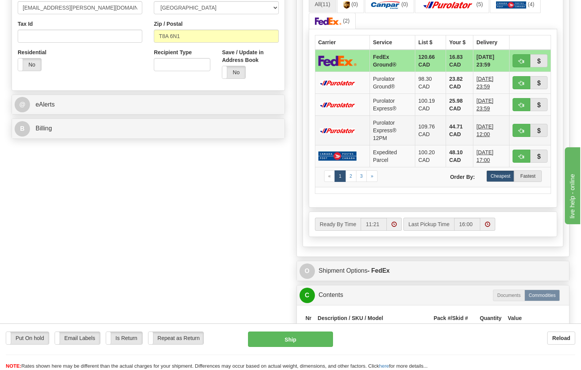
scroll to position [423, 0]
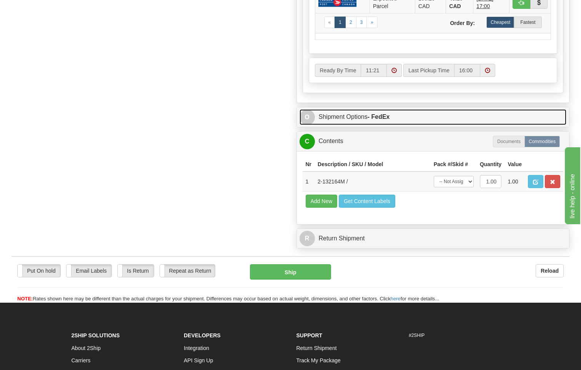
click at [381, 113] on strong "- FedEx" at bounding box center [379, 116] width 22 height 7
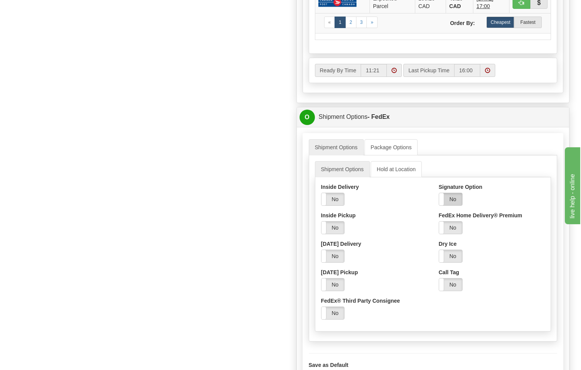
click at [455, 193] on label "No" at bounding box center [450, 199] width 23 height 12
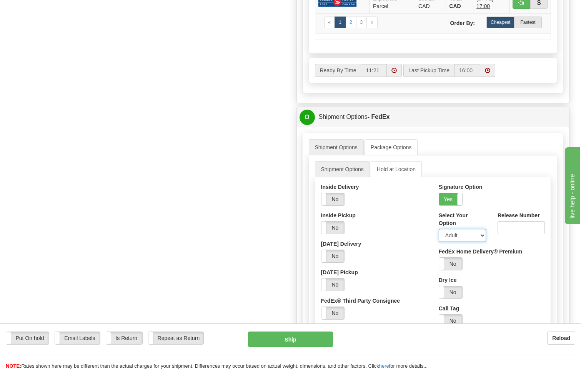
click at [458, 229] on select "Adult Direct Indirect No Signature Required Service Default" at bounding box center [462, 235] width 47 height 13
select select "2"
click at [439, 229] on select "Adult Direct Indirect No Signature Required Service Default" at bounding box center [462, 235] width 47 height 13
click at [285, 333] on button "Ship" at bounding box center [290, 338] width 85 height 15
type input "92"
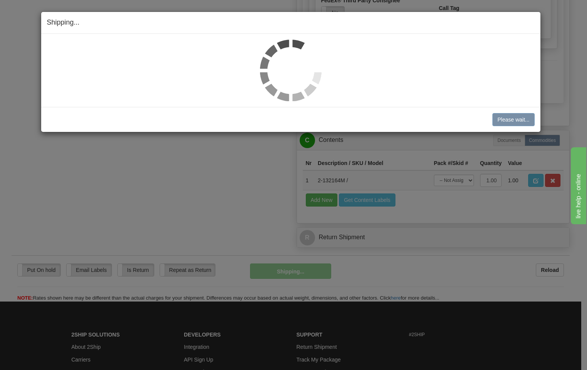
scroll to position [432, 0]
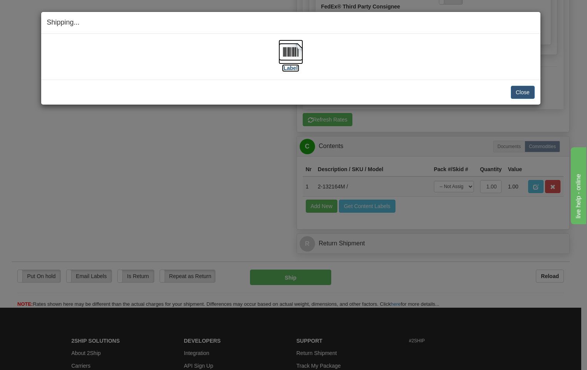
click at [296, 50] on img at bounding box center [290, 52] width 25 height 25
click at [521, 89] on button "Close" at bounding box center [523, 92] width 24 height 13
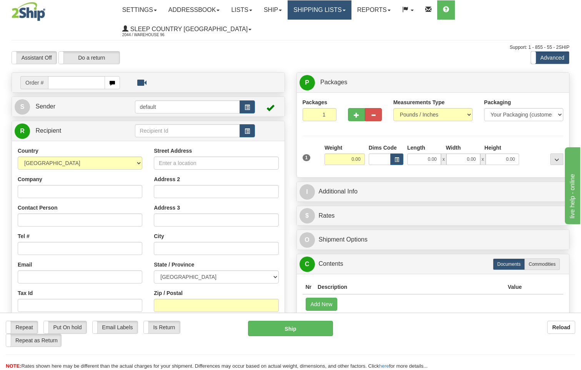
click at [339, 11] on link "Shipping lists" at bounding box center [319, 9] width 63 height 19
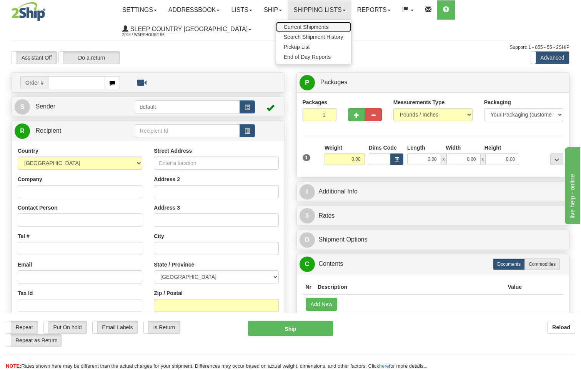
click at [318, 25] on span "Current Shipments" at bounding box center [306, 27] width 45 height 6
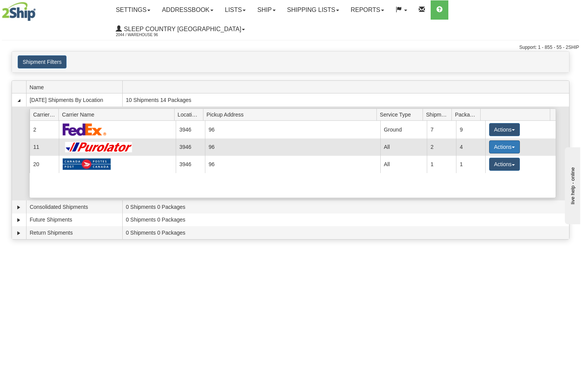
click at [504, 140] on button "Actions" at bounding box center [504, 146] width 31 height 13
click at [479, 178] on span "Pickup" at bounding box center [476, 180] width 20 height 5
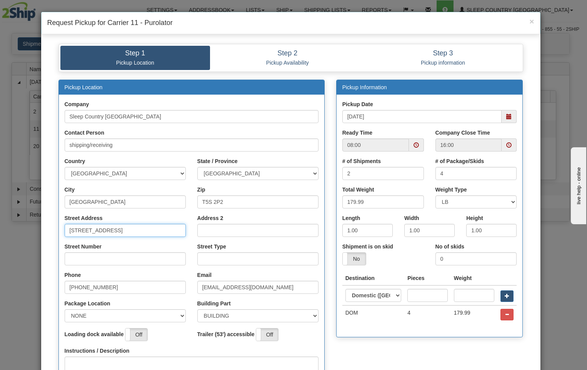
click at [136, 229] on input "[STREET_ADDRESS]" at bounding box center [125, 230] width 121 height 13
type input "18137"
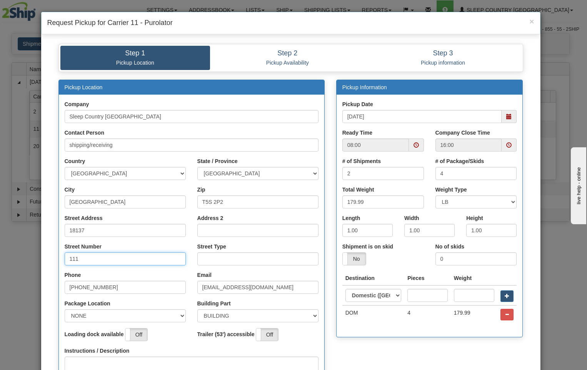
type input "111"
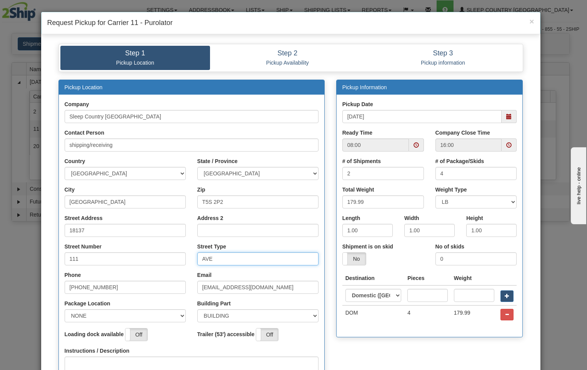
type input "AVE"
click at [179, 316] on select "NONE FRONT REAR SIDE" at bounding box center [125, 315] width 121 height 13
select select "2"
click at [65, 309] on select "NONE FRONT REAR SIDE" at bounding box center [125, 315] width 121 height 13
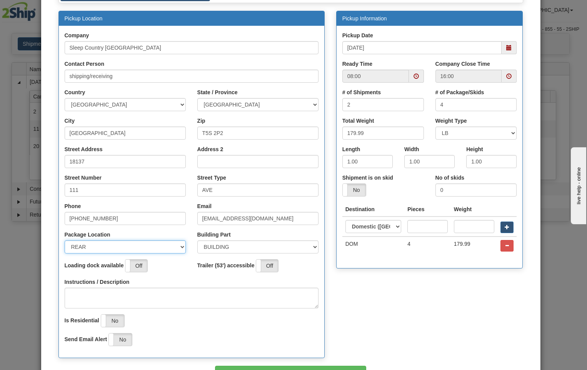
scroll to position [120, 0]
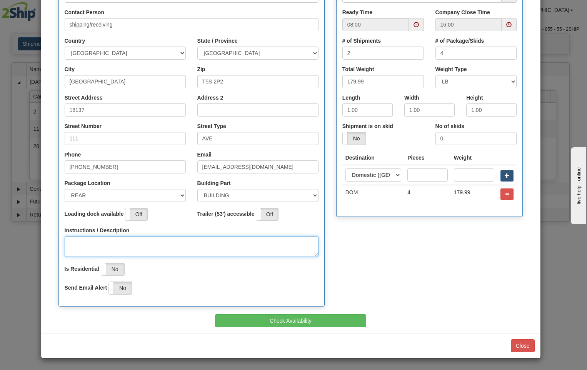
click at [87, 242] on textarea "Instructions / Description" at bounding box center [192, 246] width 254 height 21
click at [413, 27] on span at bounding box center [415, 24] width 5 height 5
type textarea "PICK UP AT REAR OF BUILDING"
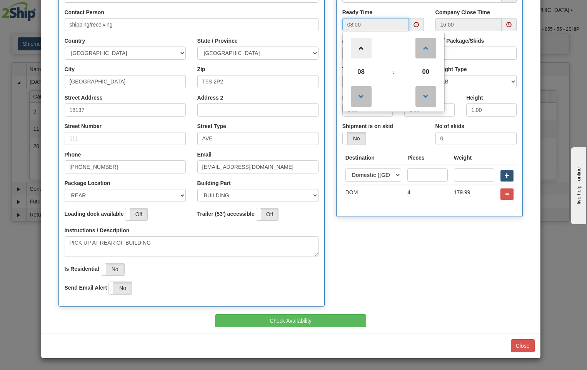
click at [358, 48] on span at bounding box center [361, 48] width 21 height 21
type input "12:00"
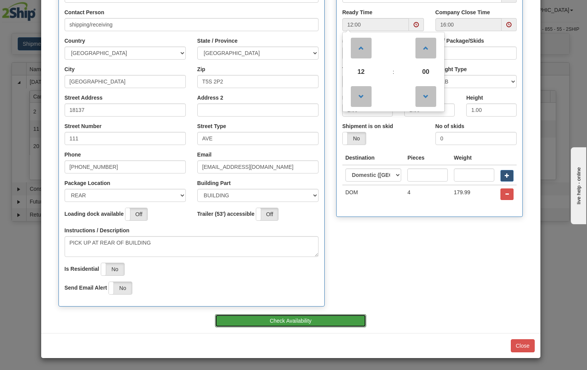
click at [303, 318] on button "Check Availability" at bounding box center [290, 320] width 151 height 13
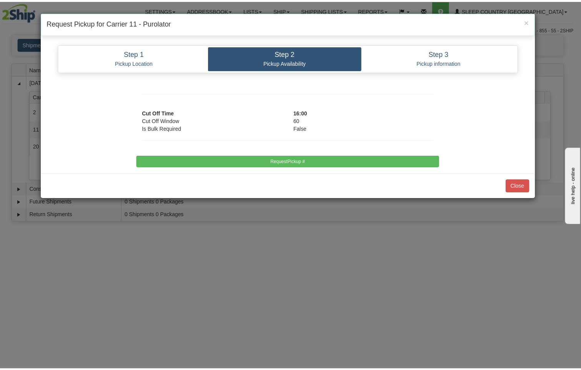
scroll to position [0, 0]
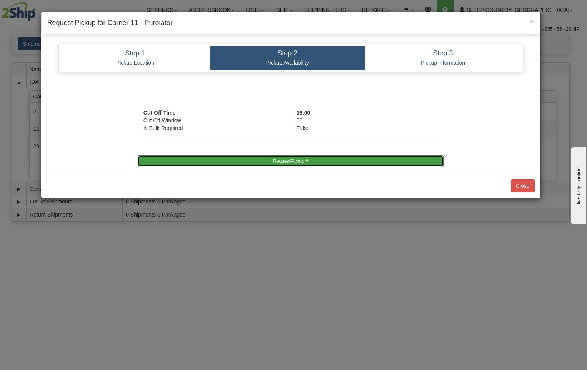
click at [321, 156] on button "RequestPickup #" at bounding box center [291, 161] width 306 height 12
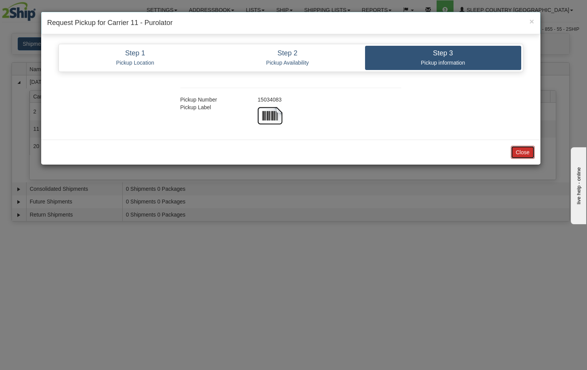
click at [524, 155] on button "Close" at bounding box center [523, 152] width 24 height 13
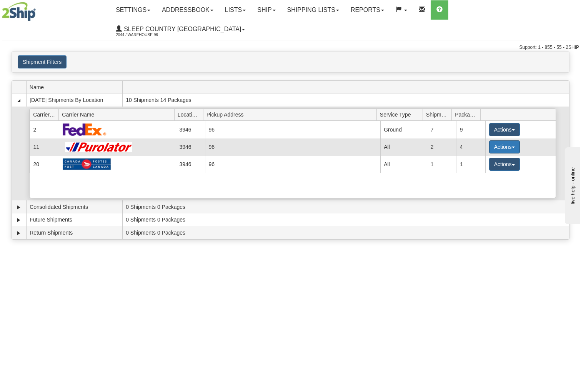
click at [502, 140] on button "Actions" at bounding box center [504, 146] width 31 height 13
click at [487, 166] on link "Close" at bounding box center [489, 171] width 62 height 10
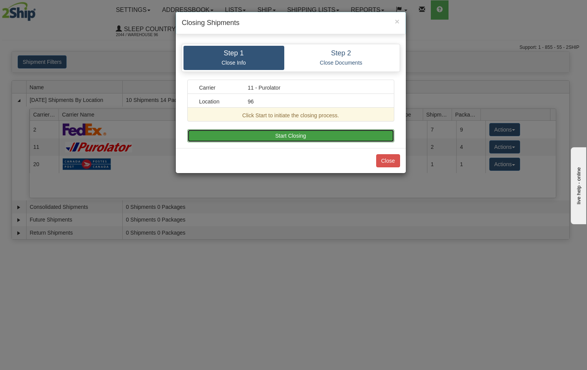
click at [240, 130] on button "Start Closing" at bounding box center [290, 135] width 207 height 13
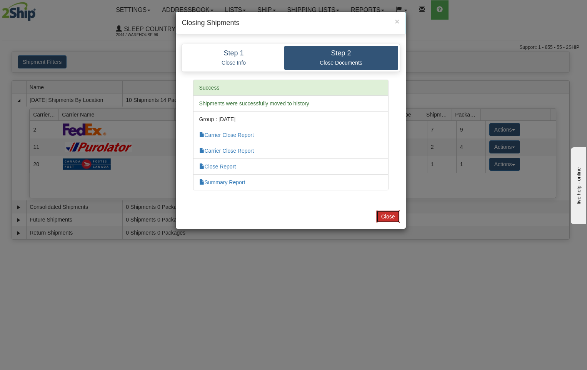
click at [392, 216] on button "Close" at bounding box center [388, 216] width 24 height 13
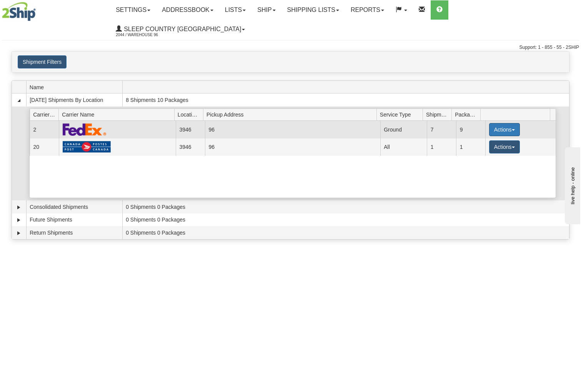
click at [498, 123] on button "Actions" at bounding box center [504, 129] width 31 height 13
click at [477, 151] on span "Close" at bounding box center [475, 153] width 18 height 5
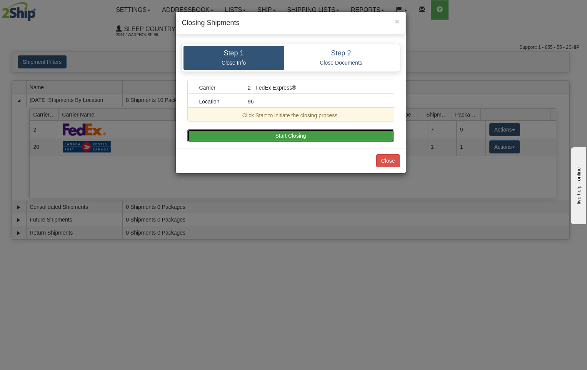
click at [285, 138] on button "Start Closing" at bounding box center [290, 135] width 207 height 13
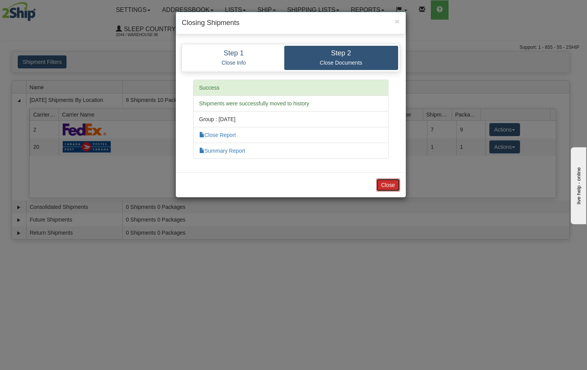
click at [385, 186] on button "Close" at bounding box center [388, 184] width 24 height 13
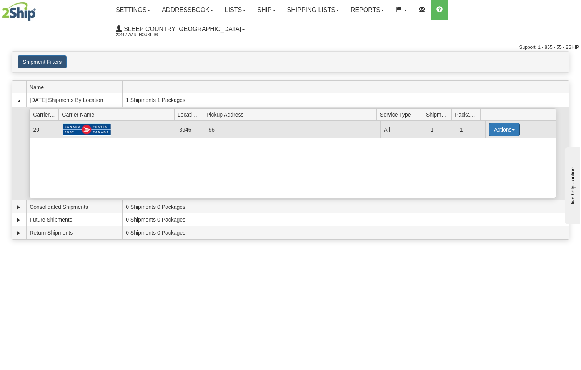
click at [501, 123] on button "Actions" at bounding box center [504, 129] width 31 height 13
click at [483, 151] on span "Close" at bounding box center [475, 153] width 18 height 5
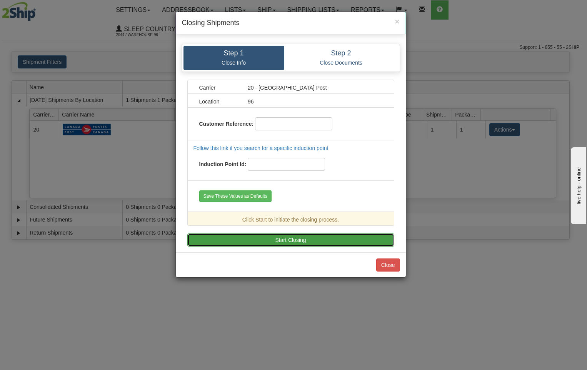
click at [288, 238] on button "Start Closing" at bounding box center [290, 239] width 207 height 13
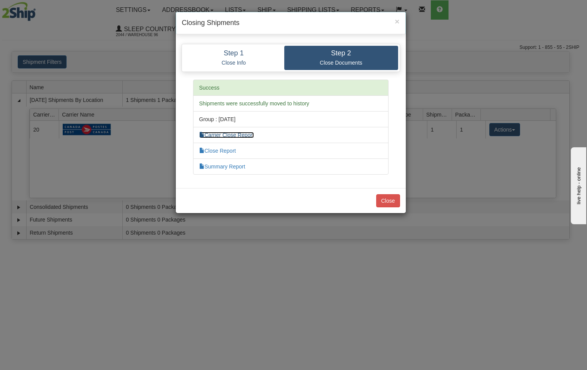
click at [246, 135] on link "Carrier Close Report" at bounding box center [226, 135] width 55 height 6
click at [228, 149] on link "Close Report" at bounding box center [217, 151] width 37 height 6
click at [229, 165] on link "Summary Report" at bounding box center [222, 166] width 46 height 6
click at [390, 200] on button "Close" at bounding box center [388, 200] width 24 height 13
